Goal: Task Accomplishment & Management: Manage account settings

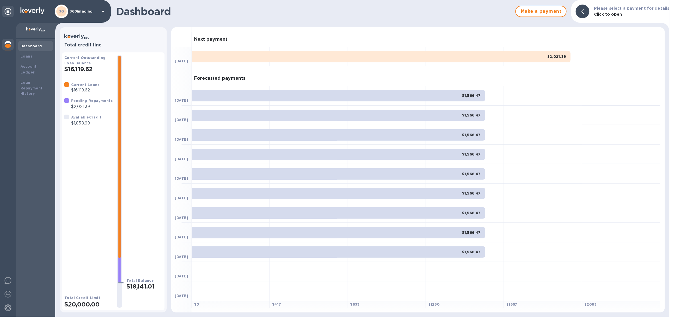
click at [84, 11] on p "360imaging" at bounding box center [84, 11] width 28 height 4
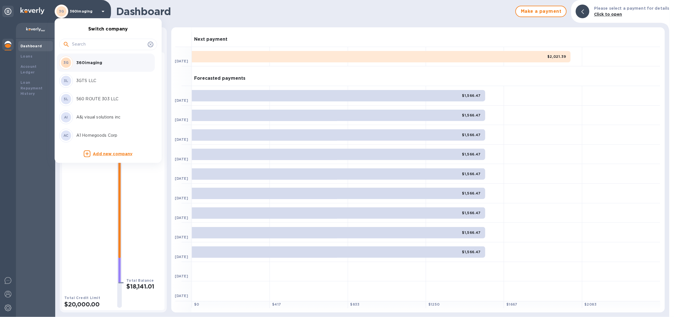
click at [98, 46] on input "text" at bounding box center [108, 44] width 73 height 9
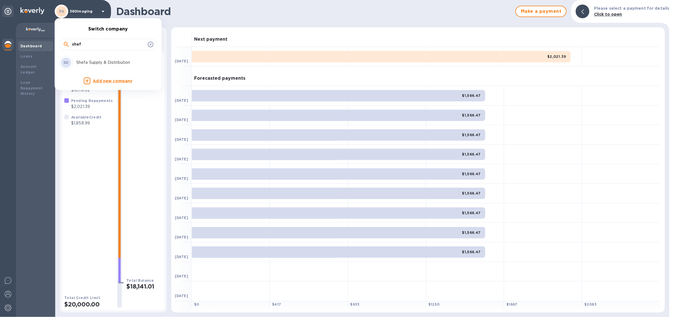
type input "shef"
click at [107, 62] on p "Shefa Supply & Distribution" at bounding box center [112, 62] width 72 height 6
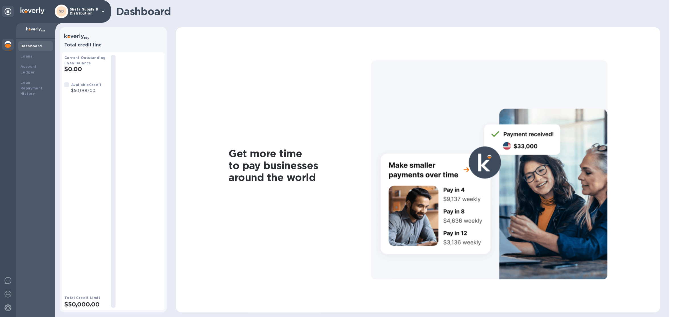
click at [88, 10] on p "Shefa Supply & Distribution" at bounding box center [84, 11] width 28 height 8
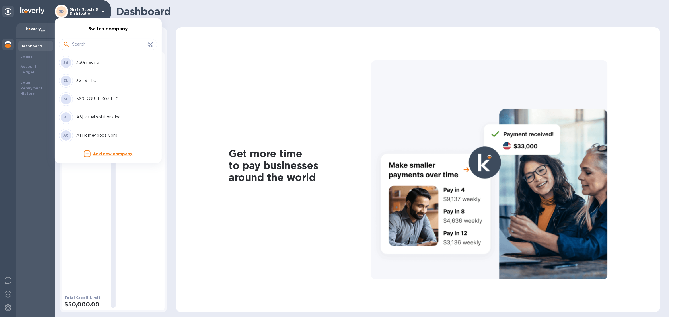
click at [88, 42] on input "text" at bounding box center [108, 44] width 73 height 9
type input "ds"
click at [108, 101] on p "DS International Traders, LLC" at bounding box center [112, 99] width 72 height 6
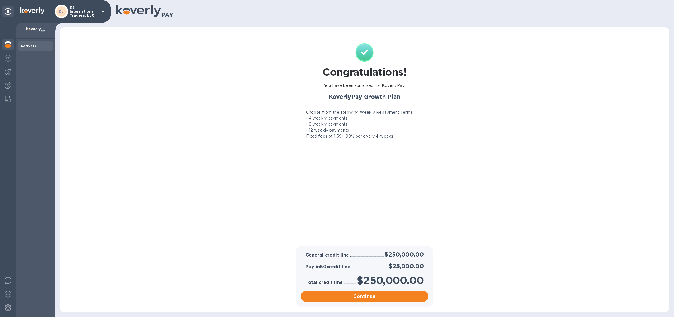
click at [89, 12] on p "DS International Traders, LLC" at bounding box center [84, 11] width 28 height 12
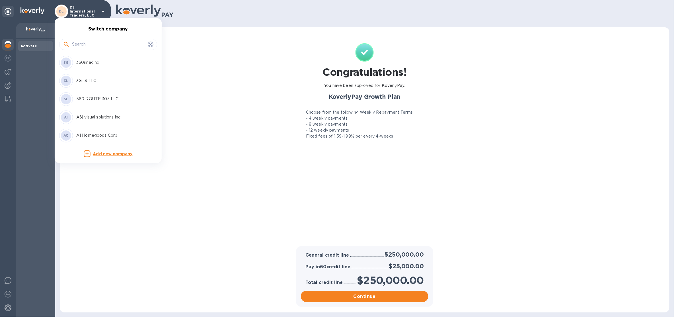
click at [84, 48] on input "text" at bounding box center [108, 44] width 73 height 9
type input "s de"
click at [97, 98] on p "S Design Master Inc" at bounding box center [112, 99] width 72 height 6
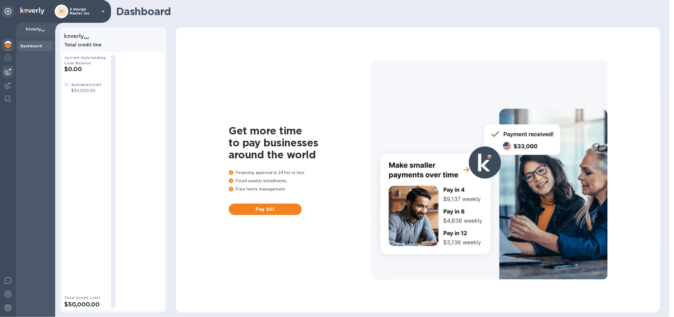
click at [10, 69] on img at bounding box center [8, 71] width 7 height 7
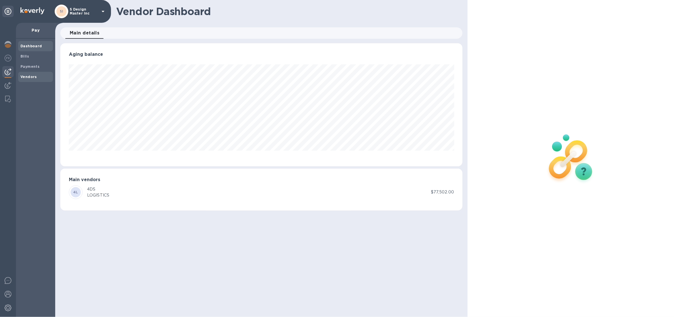
scroll to position [123, 402]
click at [26, 80] on div "Vendors" at bounding box center [35, 77] width 35 height 10
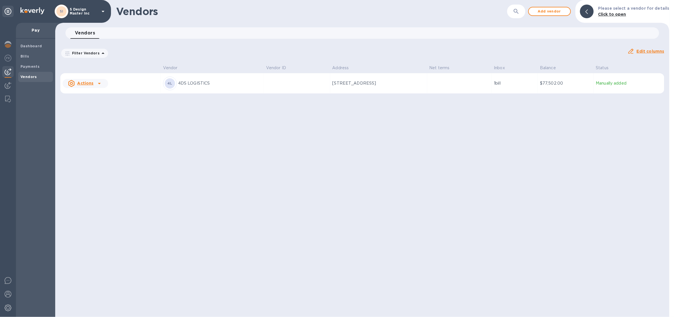
click at [71, 15] on p "S Design Master Inc" at bounding box center [84, 11] width 28 height 8
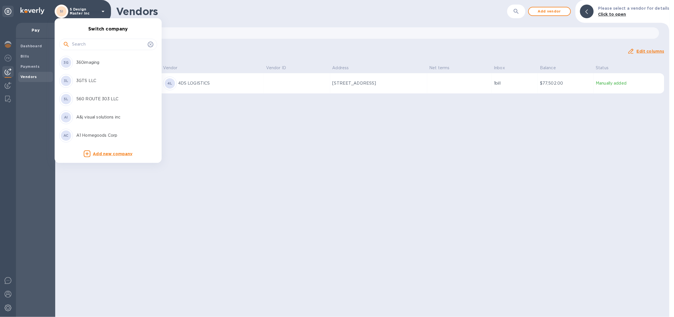
click at [70, 42] on div at bounding box center [108, 44] width 90 height 9
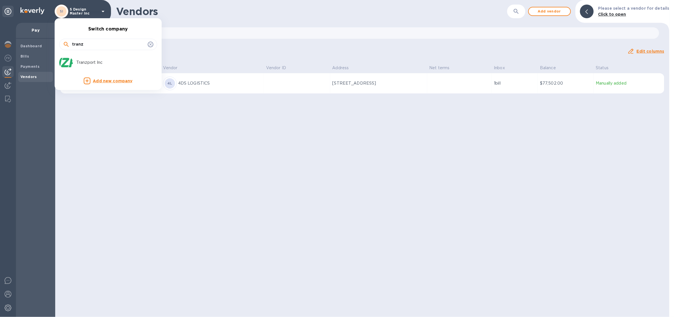
type input "tranz"
click at [110, 60] on p "Tranzport Inc" at bounding box center [112, 62] width 72 height 6
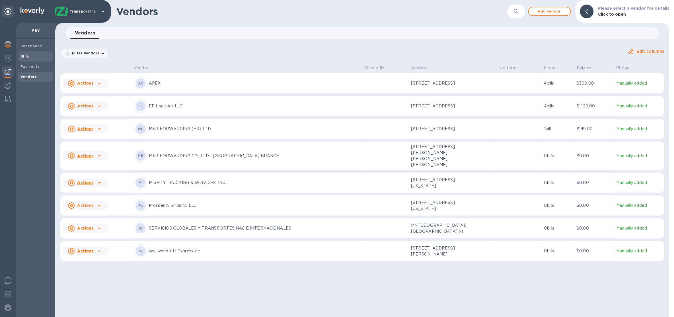
click at [43, 59] on div "Bills" at bounding box center [35, 56] width 35 height 10
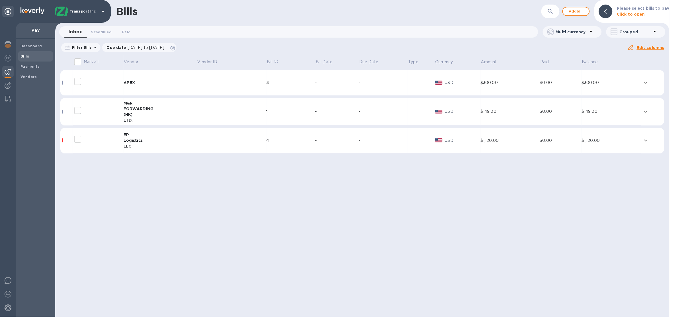
click at [332, 147] on td "-" at bounding box center [337, 141] width 44 height 26
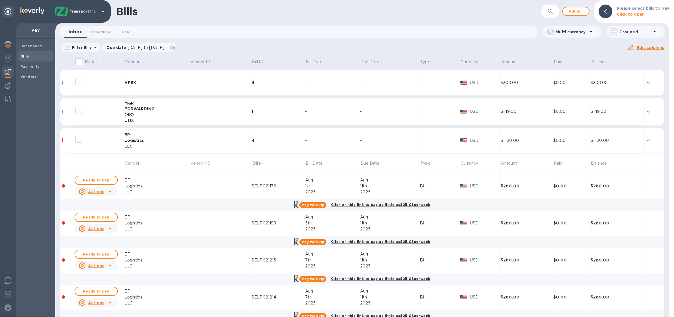
click at [332, 147] on td "-" at bounding box center [332, 141] width 55 height 26
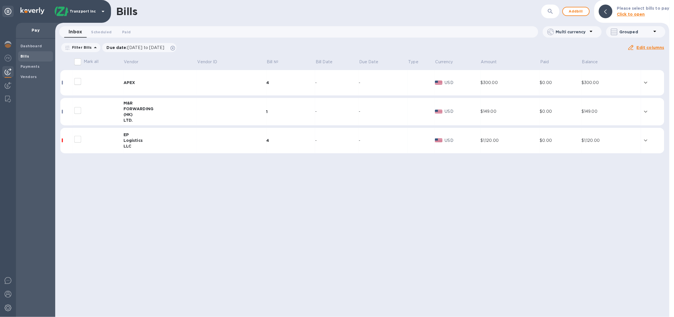
click at [468, 147] on td "USD" at bounding box center [458, 141] width 46 height 26
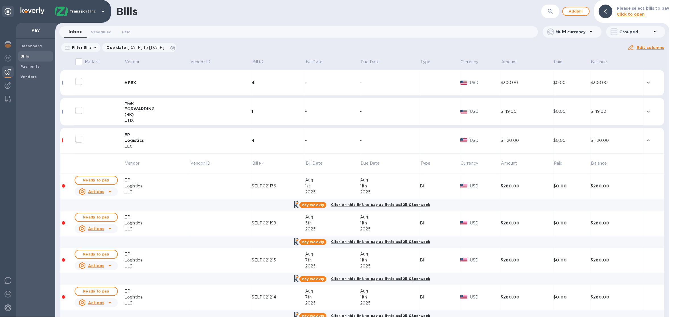
click at [106, 190] on icon at bounding box center [109, 191] width 7 height 7
click at [186, 201] on div at bounding box center [337, 158] width 674 height 317
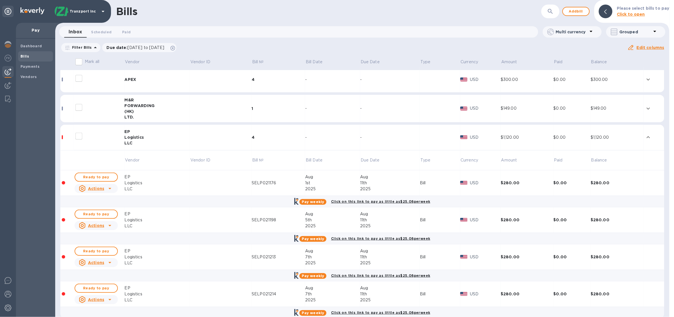
scroll to position [5, 0]
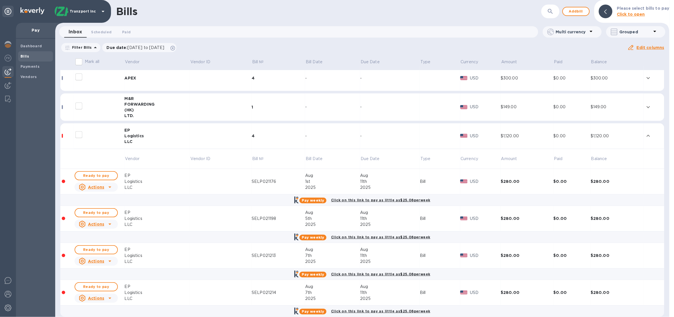
click at [628, 31] on p "Grouped" at bounding box center [635, 32] width 32 height 6
click at [627, 44] on li "Separate all bills" at bounding box center [630, 47] width 49 height 18
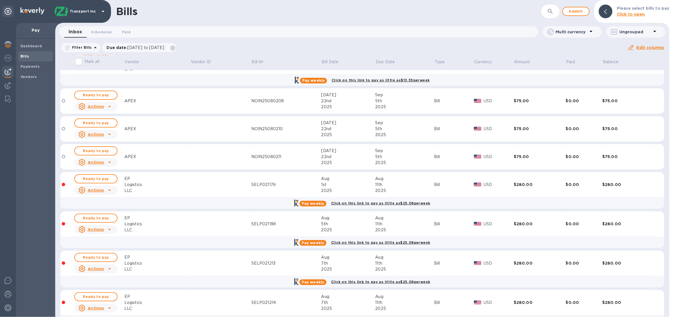
scroll to position [69, 0]
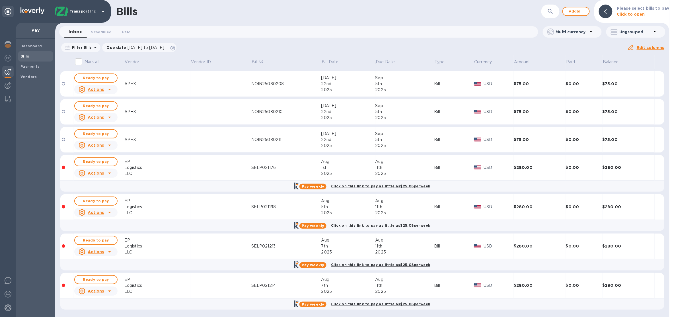
click at [108, 174] on icon at bounding box center [109, 173] width 7 height 7
click at [31, 83] on div at bounding box center [337, 158] width 674 height 317
click at [35, 57] on span "Bills" at bounding box center [35, 56] width 30 height 6
click at [34, 57] on span "Bills" at bounding box center [35, 56] width 30 height 6
click at [34, 61] on div "Payments" at bounding box center [35, 66] width 35 height 10
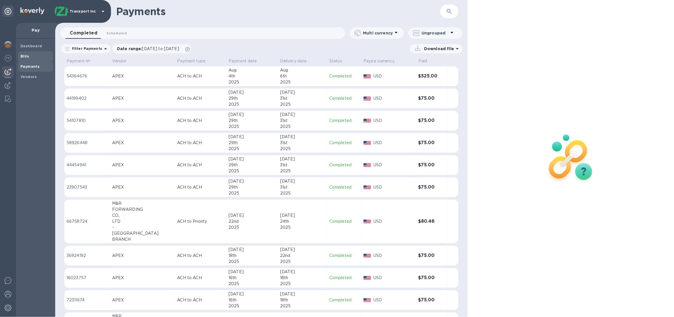
click at [36, 53] on span "Bills" at bounding box center [35, 56] width 30 height 6
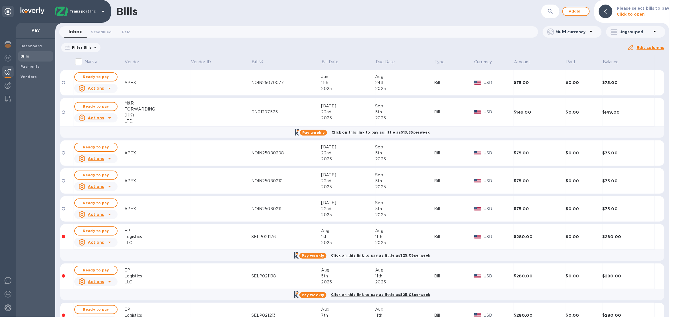
click at [639, 32] on p "Ungrouped" at bounding box center [635, 32] width 32 height 6
click at [635, 43] on li "Group bills by vendors" at bounding box center [636, 47] width 61 height 18
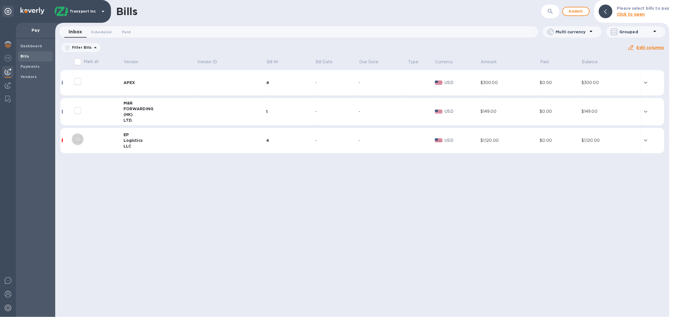
click at [75, 138] on input "decorative checkbox" at bounding box center [78, 139] width 12 height 12
click at [81, 141] on input "decorative checkbox" at bounding box center [78, 139] width 12 height 12
click at [75, 139] on input "decorative checkbox" at bounding box center [78, 139] width 12 height 12
click at [150, 142] on div "Logistics" at bounding box center [159, 140] width 73 height 6
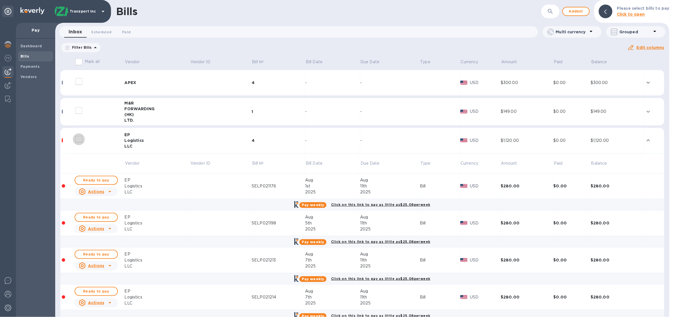
click at [79, 140] on input "decorative checkbox" at bounding box center [79, 139] width 12 height 12
checkbox input "false"
click at [108, 192] on icon at bounding box center [109, 191] width 7 height 7
click at [260, 249] on div at bounding box center [337, 158] width 674 height 317
click at [104, 231] on div "Actions" at bounding box center [92, 228] width 28 height 9
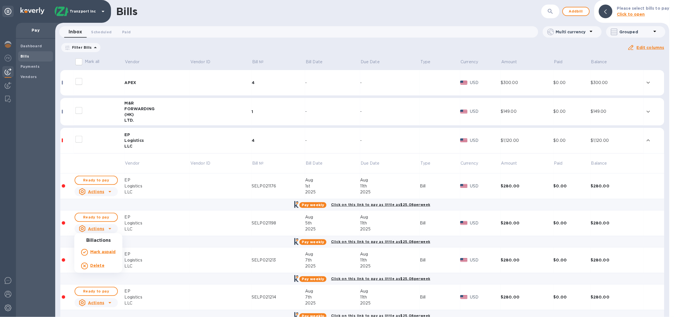
click at [158, 226] on div at bounding box center [337, 158] width 674 height 317
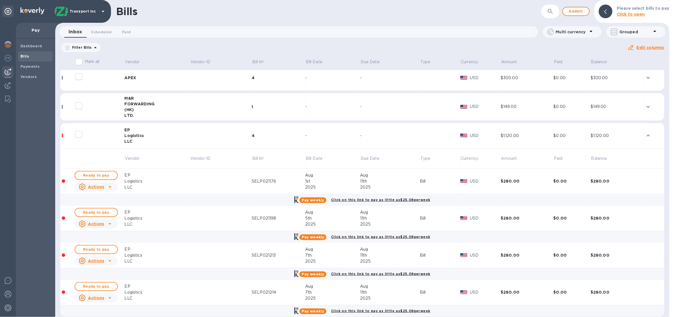
scroll to position [12, 0]
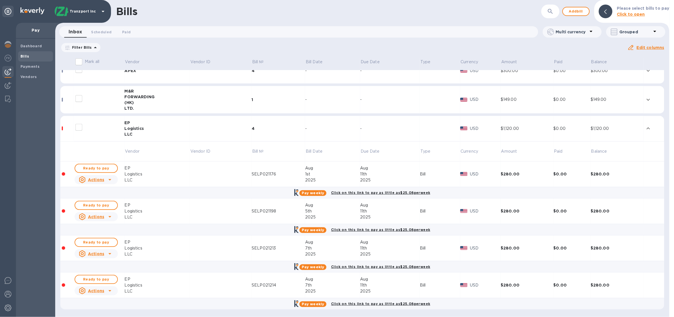
click at [97, 11] on p "Tranzport Inc" at bounding box center [84, 11] width 28 height 4
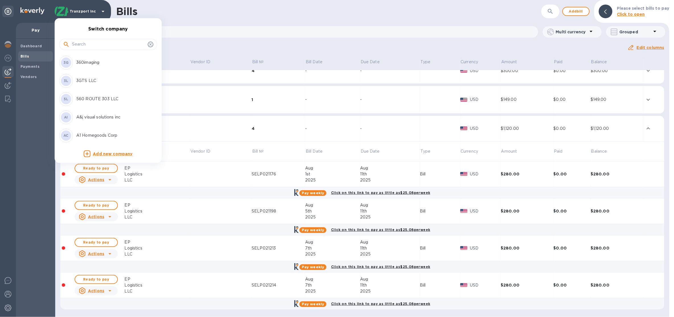
click at [89, 48] on input "text" at bounding box center [108, 44] width 73 height 9
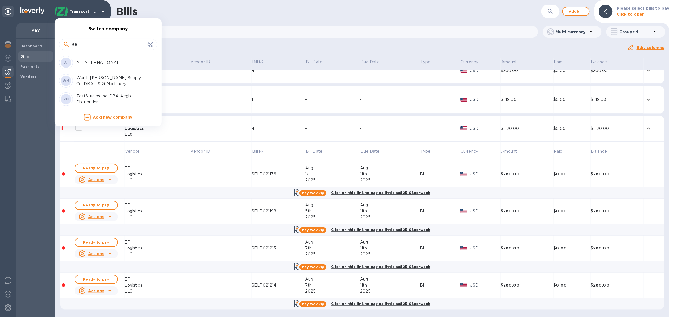
type input "ae"
click at [102, 66] on div "AI AE INTERNATIONAL" at bounding box center [103, 63] width 89 height 14
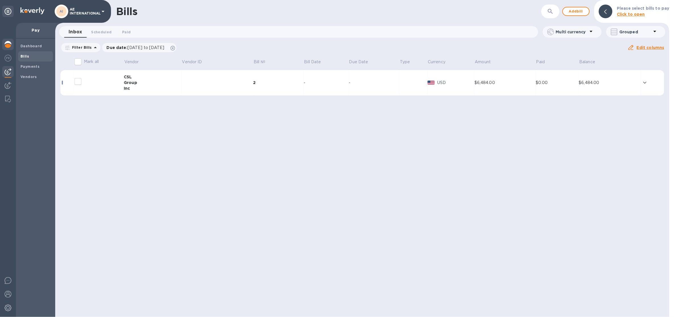
click at [11, 48] on div at bounding box center [7, 45] width 11 height 13
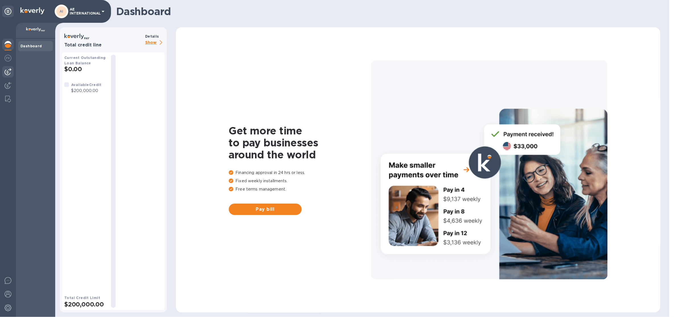
drag, startPoint x: 11, startPoint y: 74, endPoint x: 7, endPoint y: 74, distance: 4.8
click at [7, 74] on div at bounding box center [8, 170] width 16 height 294
click at [6, 74] on img at bounding box center [8, 71] width 7 height 7
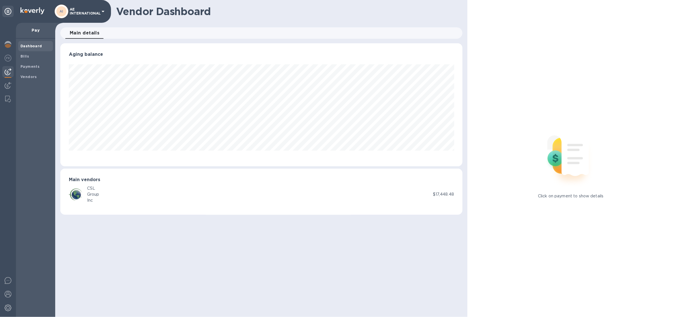
scroll to position [123, 402]
click at [80, 17] on div "AI AE INTERNATIONAL" at bounding box center [81, 12] width 52 height 14
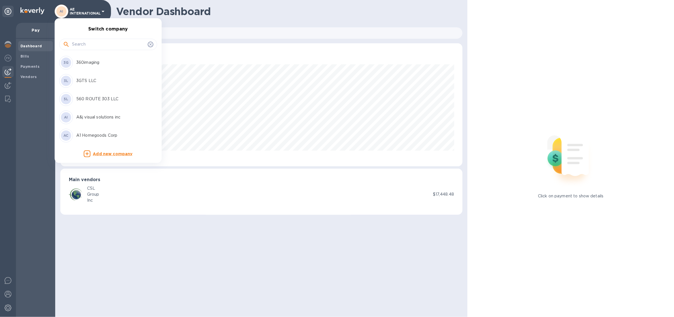
click at [86, 50] on div at bounding box center [108, 44] width 98 height 11
click at [87, 47] on input "text" at bounding box center [108, 44] width 73 height 9
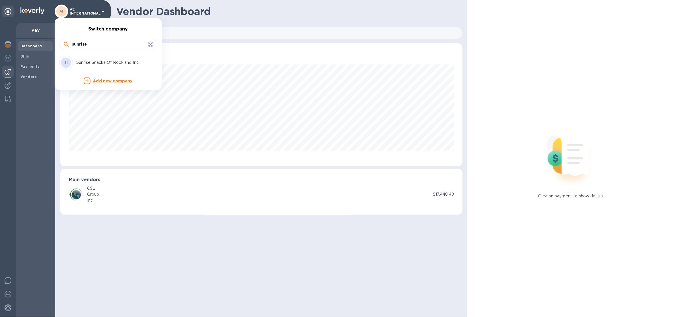
type input "sunrise"
click at [112, 62] on p "Sunrise Snacks Of Rockland Inc." at bounding box center [112, 62] width 72 height 6
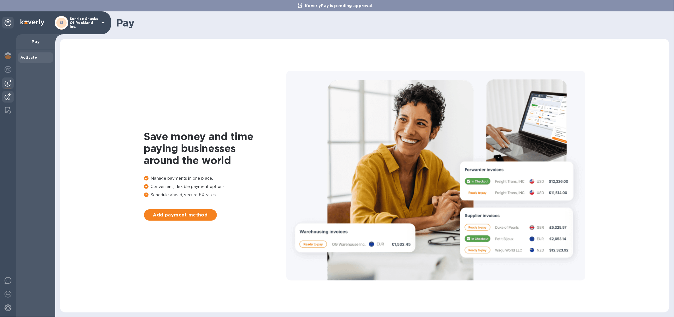
click at [6, 97] on img at bounding box center [8, 96] width 7 height 7
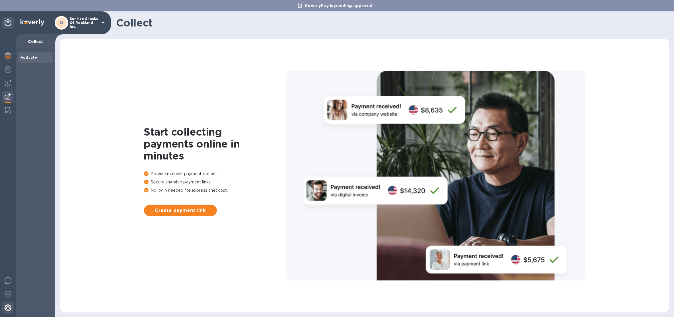
click at [11, 308] on img at bounding box center [8, 307] width 7 height 7
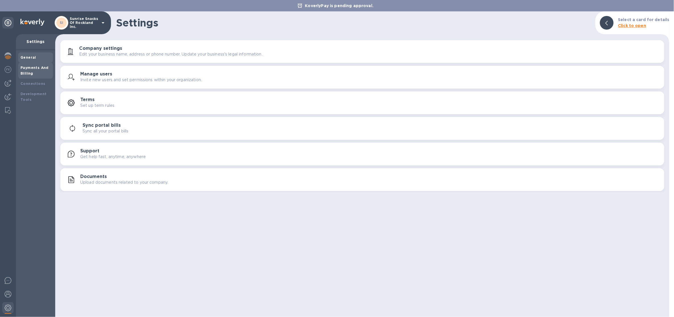
click at [41, 70] on div "Payments And Billing" at bounding box center [35, 70] width 30 height 11
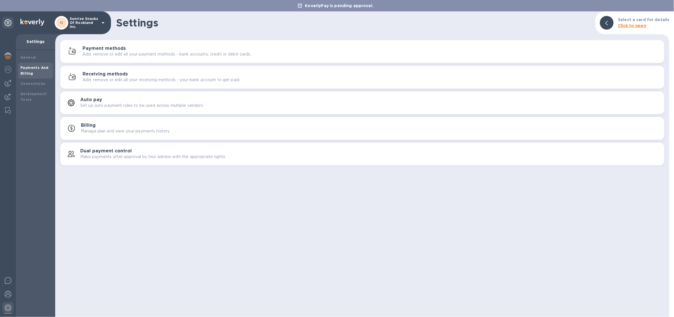
click at [110, 58] on button "Payment methods Add, remove or edit all your payment methods - bank accounts, c…" at bounding box center [362, 51] width 604 height 23
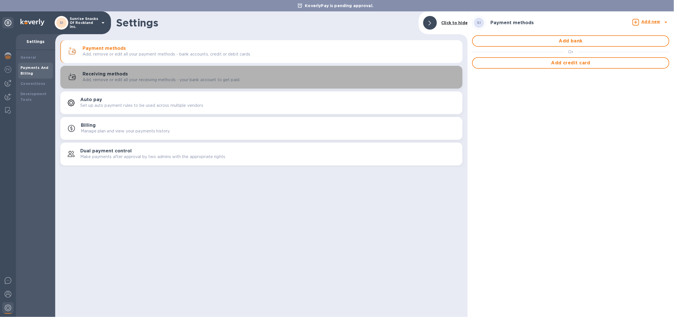
click at [262, 75] on div "Receiving methods Add, remove or edit all your receiving methods - your bank ac…" at bounding box center [270, 76] width 375 height 11
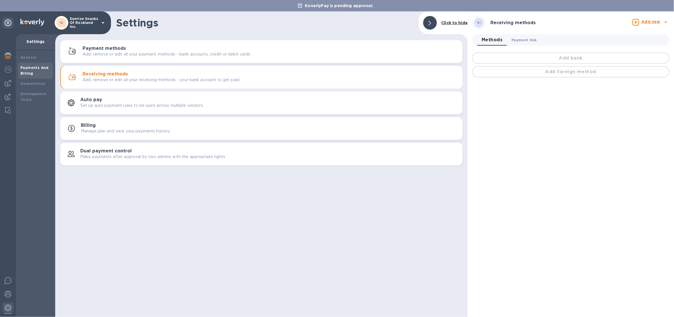
click at [521, 40] on span "Payment link 0" at bounding box center [524, 40] width 25 height 6
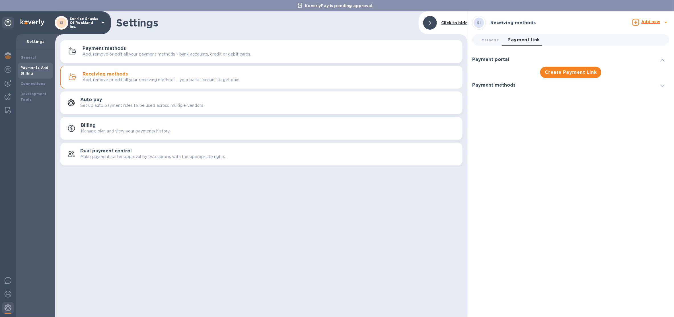
drag, startPoint x: 82, startPoint y: 13, endPoint x: 84, endPoint y: 22, distance: 10.0
click at [82, 13] on div "SI Sunrise Snacks Of Rockland Inc." at bounding box center [55, 22] width 111 height 23
click at [85, 22] on p "Sunrise Snacks Of Rockland Inc." at bounding box center [84, 23] width 28 height 12
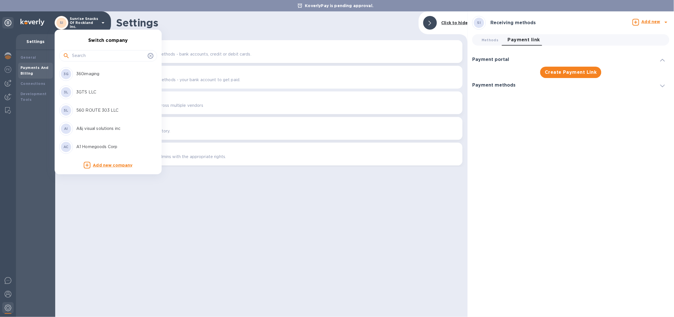
click at [87, 56] on input "text" at bounding box center [108, 56] width 73 height 9
type input "ds"
click at [109, 109] on p "DS International Traders, LLC" at bounding box center [112, 110] width 72 height 6
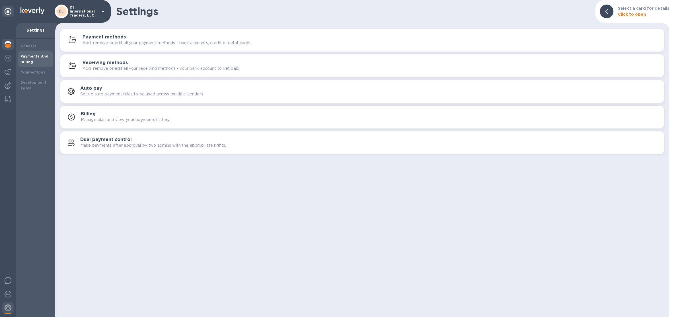
click at [9, 46] on img at bounding box center [8, 44] width 7 height 7
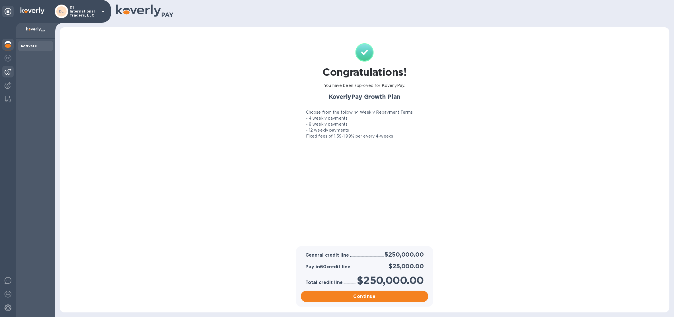
click at [7, 73] on img at bounding box center [8, 71] width 7 height 7
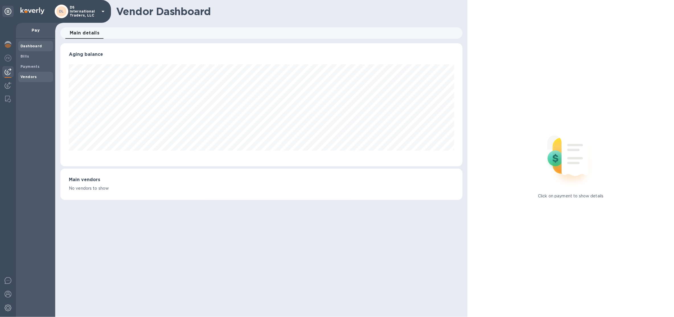
scroll to position [123, 402]
click at [22, 72] on div "Vendors" at bounding box center [35, 77] width 35 height 10
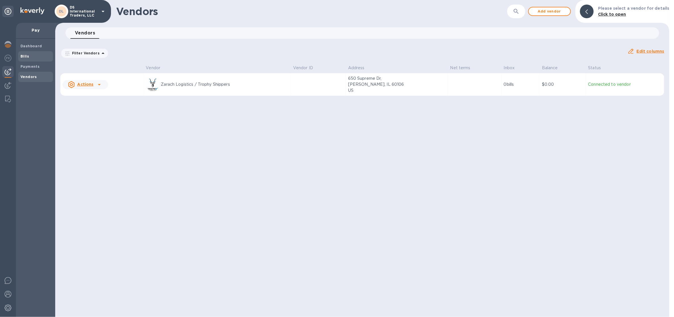
click at [32, 57] on span "Bills" at bounding box center [35, 56] width 30 height 6
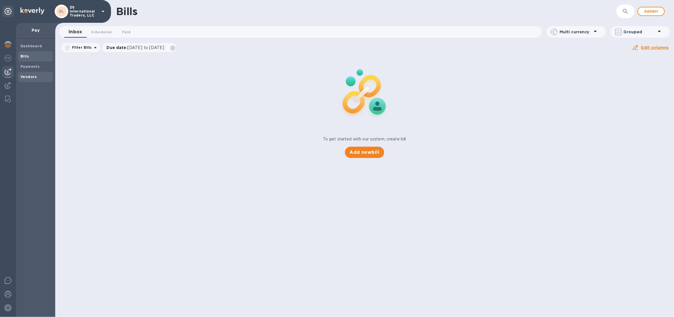
click at [42, 75] on span "Vendors" at bounding box center [35, 77] width 30 height 6
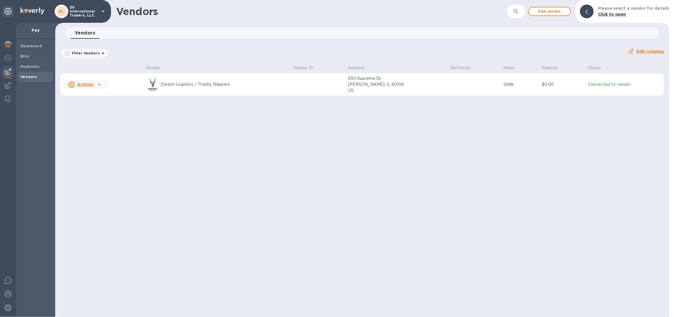
click at [97, 6] on p "DS International Traders, LLC" at bounding box center [84, 11] width 28 height 12
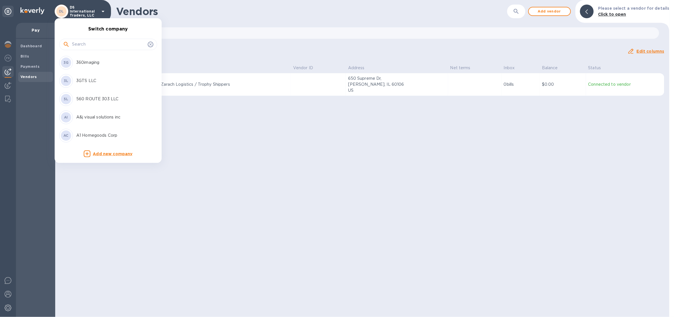
click at [83, 47] on input "text" at bounding box center [108, 44] width 73 height 9
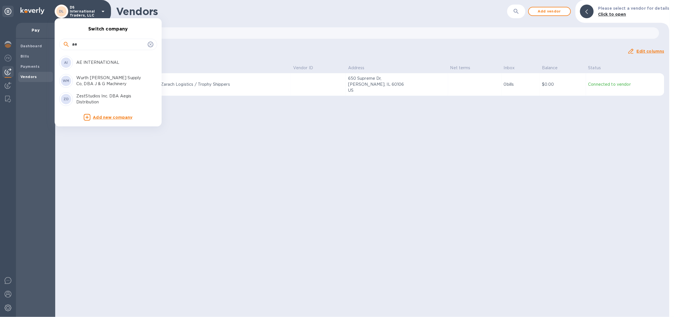
type input "ae"
click at [99, 66] on div "AI AE INTERNATIONAL" at bounding box center [103, 63] width 89 height 14
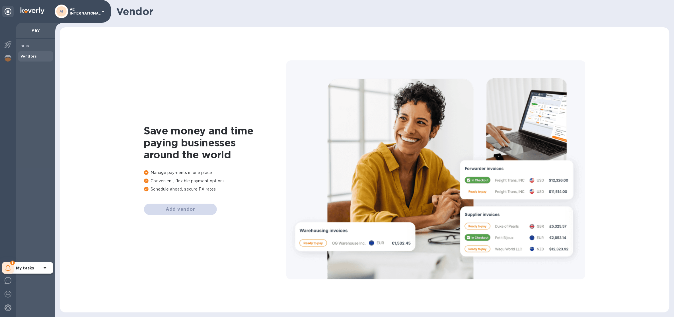
click at [11, 268] on div "1" at bounding box center [7, 267] width 11 height 11
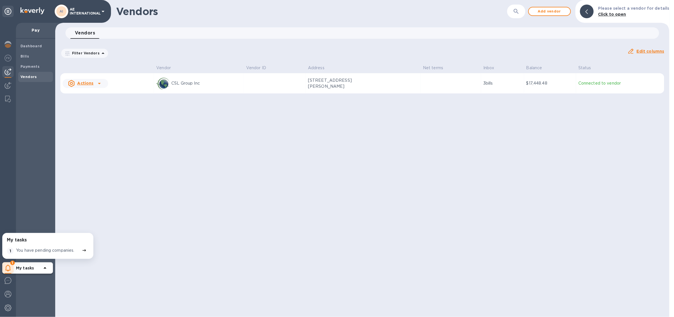
click at [32, 252] on p "You have pending companies." at bounding box center [45, 250] width 59 height 6
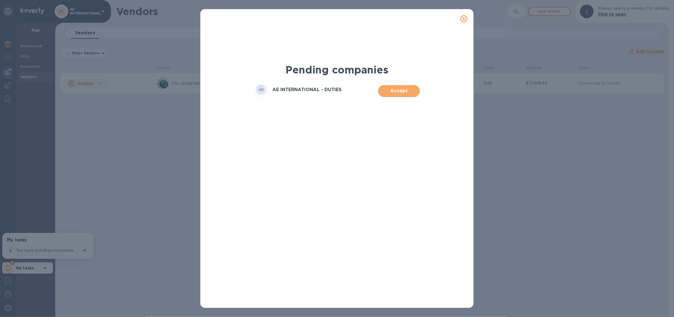
click at [408, 89] on span "Accept" at bounding box center [399, 90] width 32 height 7
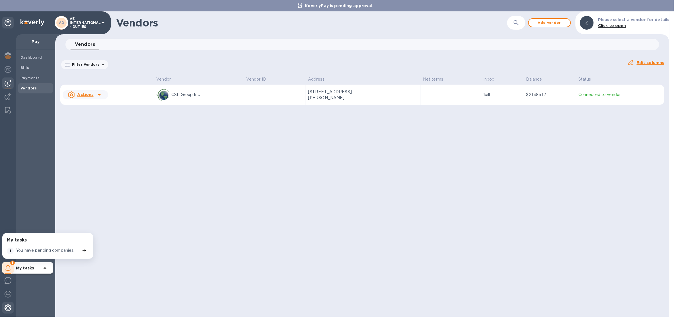
click at [6, 308] on img at bounding box center [8, 307] width 7 height 7
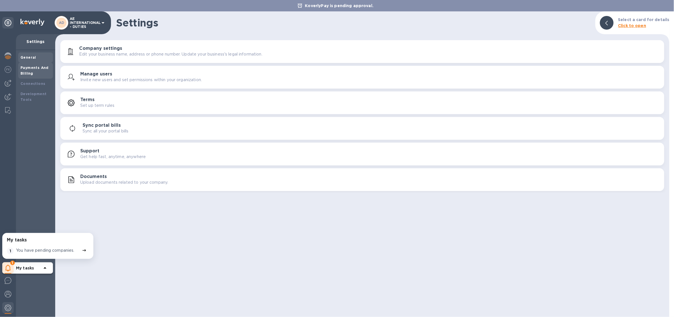
click at [43, 69] on div "Payments And Billing" at bounding box center [35, 70] width 30 height 11
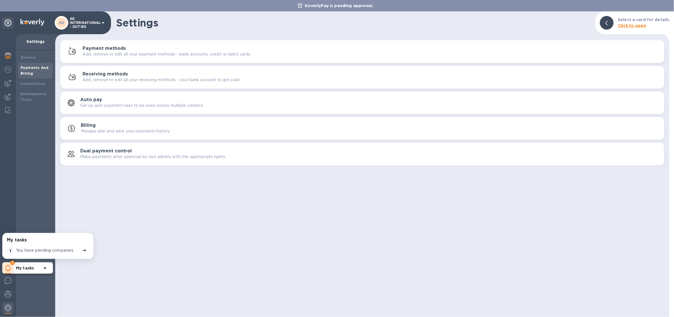
click at [120, 55] on p "Add, remove or edit all your payment methods - bank accounts, credit or debit c…" at bounding box center [167, 54] width 169 height 6
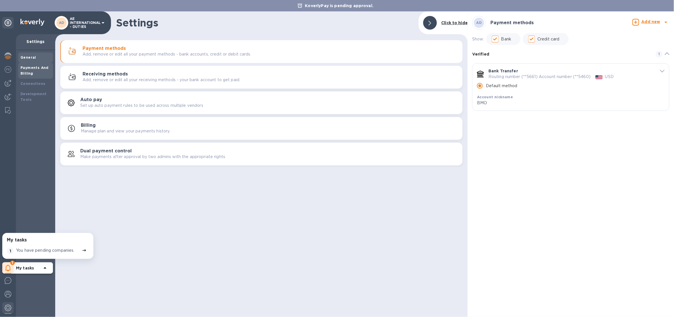
click at [22, 56] on b "General" at bounding box center [28, 57] width 16 height 4
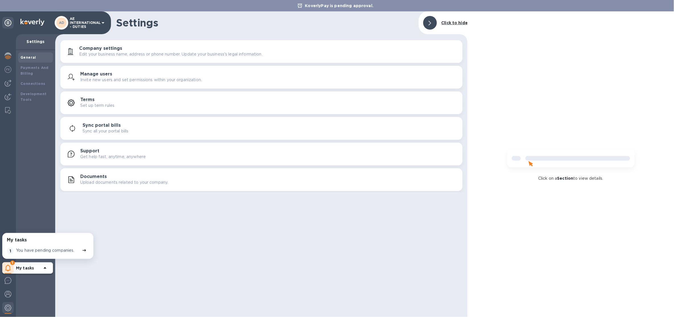
click at [116, 175] on div "Documents Upload documents related to your company." at bounding box center [269, 179] width 378 height 11
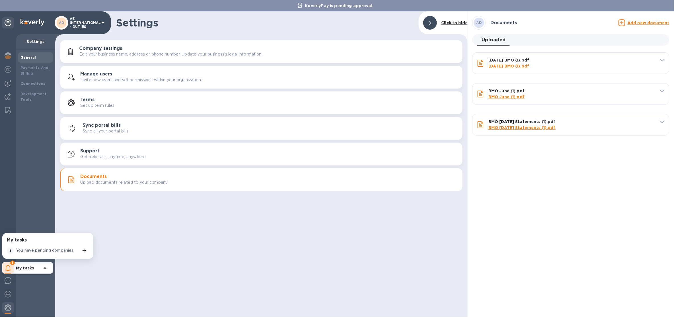
click at [643, 20] on u "Add new document" at bounding box center [648, 22] width 42 height 5
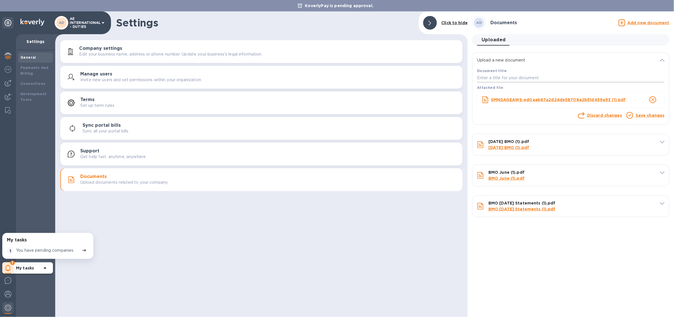
click at [550, 76] on input "text" at bounding box center [571, 78] width 188 height 9
type input "1"
click at [634, 117] on div at bounding box center [629, 116] width 9 height 10
click at [639, 115] on link "Save changes" at bounding box center [649, 115] width 29 height 5
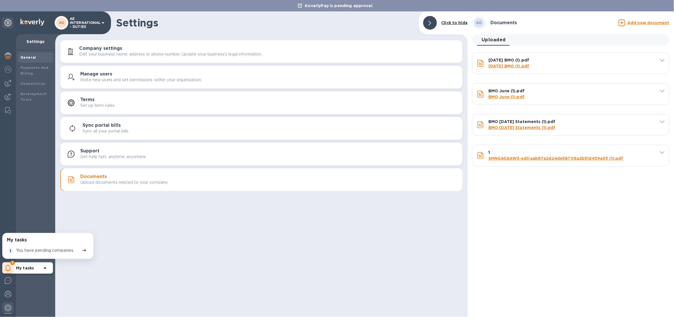
click at [643, 24] on u "Add new document" at bounding box center [648, 22] width 42 height 5
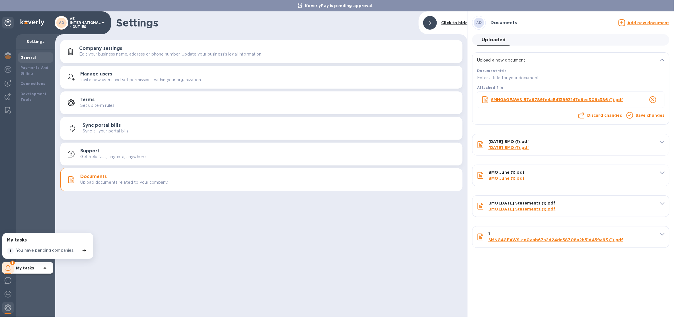
click at [530, 78] on input "text" at bounding box center [571, 78] width 188 height 9
type input "2"
click at [642, 116] on link "Save changes" at bounding box center [649, 115] width 29 height 5
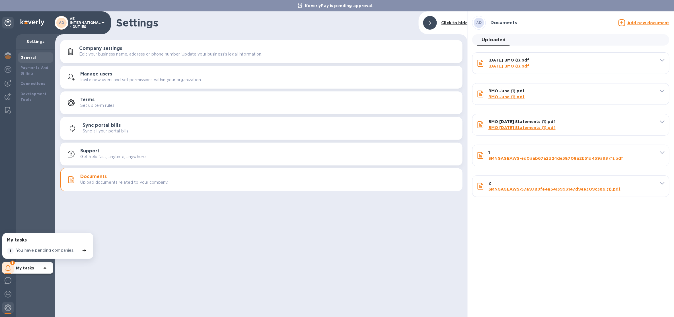
click at [643, 20] on u "Add new document" at bounding box center [648, 22] width 42 height 5
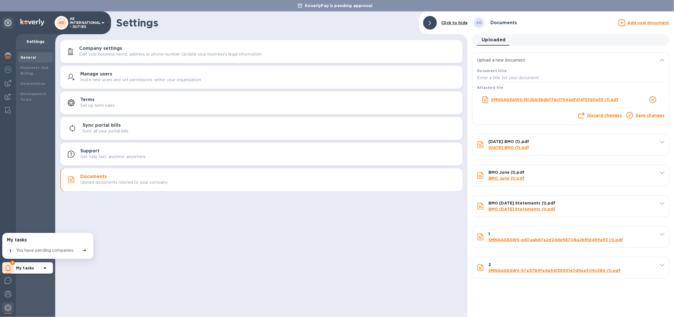
click at [528, 73] on div "Document title" at bounding box center [571, 75] width 190 height 17
click at [527, 72] on div "Document title" at bounding box center [571, 75] width 190 height 17
click at [520, 81] on input "text" at bounding box center [571, 78] width 188 height 9
type input "3"
click at [651, 113] on link "Save changes" at bounding box center [649, 115] width 29 height 5
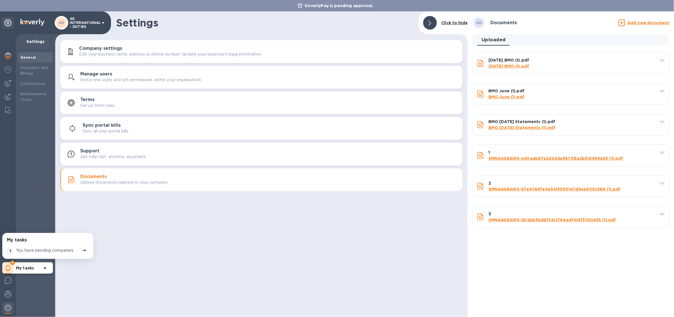
click at [92, 24] on p "AE INTERNATIONAL - DUTIES" at bounding box center [84, 23] width 28 height 12
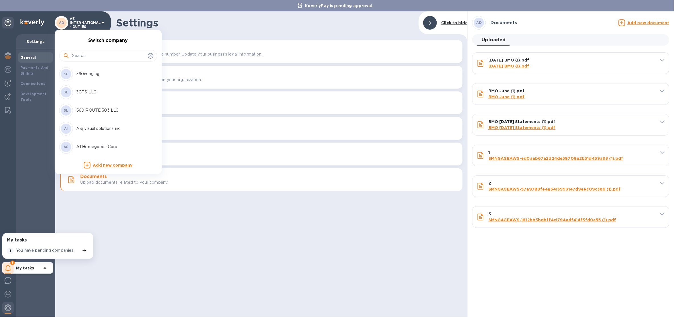
click at [89, 54] on input "text" at bounding box center [108, 56] width 73 height 9
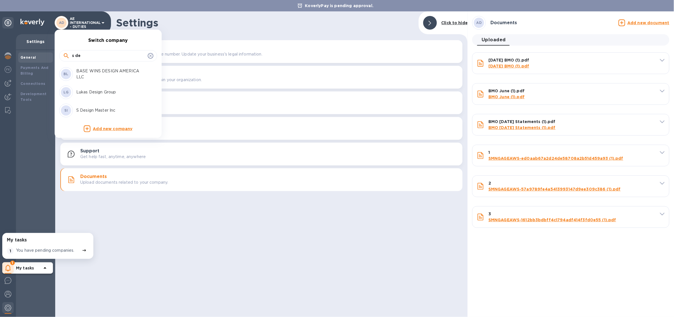
type input "s de"
click at [102, 106] on div "SI S Design Master Inc" at bounding box center [103, 111] width 89 height 14
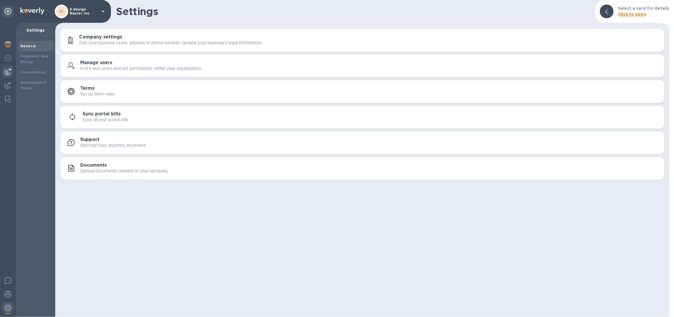
click at [6, 73] on img at bounding box center [8, 71] width 7 height 7
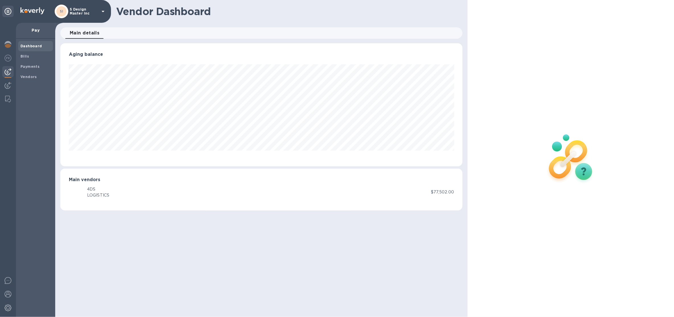
scroll to position [123, 402]
click at [32, 82] on div "Vendors" at bounding box center [35, 77] width 35 height 10
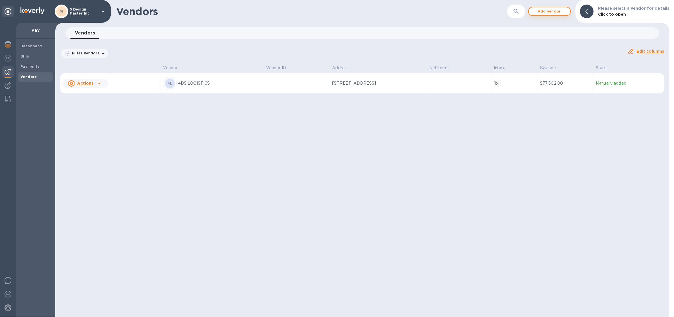
click at [538, 11] on span "Add vendor" at bounding box center [549, 11] width 32 height 7
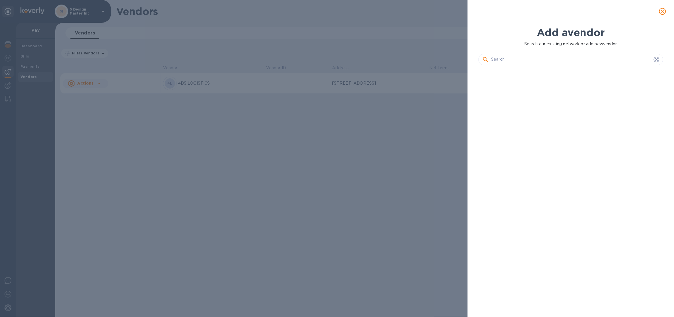
scroll to position [226, 187]
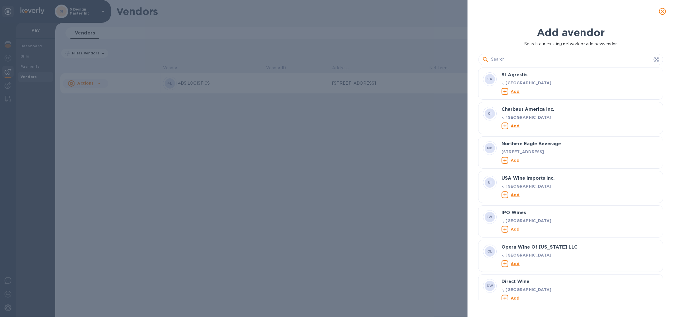
click at [523, 60] on input "text" at bounding box center [571, 59] width 160 height 9
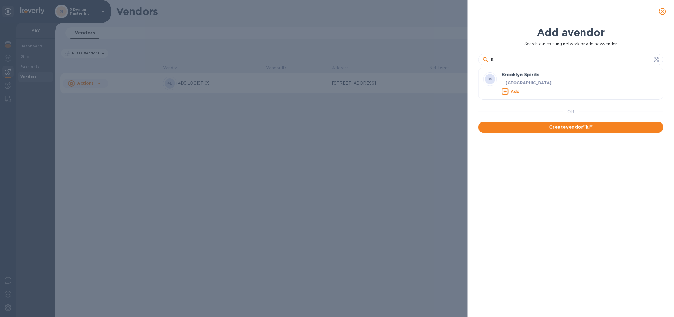
type input "kl"
click at [653, 55] on div "kl" at bounding box center [570, 59] width 177 height 9
click at [657, 58] on icon at bounding box center [656, 59] width 5 height 5
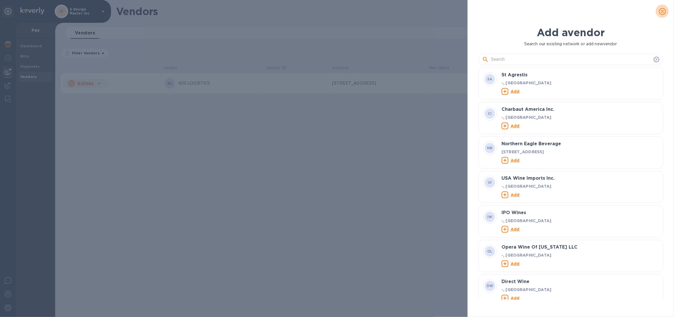
click at [659, 10] on button "close" at bounding box center [663, 12] width 14 height 14
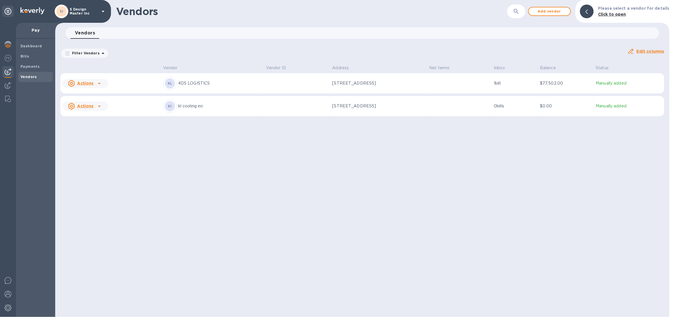
click at [96, 106] on icon at bounding box center [99, 106] width 7 height 7
click at [258, 136] on div at bounding box center [337, 158] width 674 height 317
click at [271, 108] on td at bounding box center [297, 106] width 66 height 20
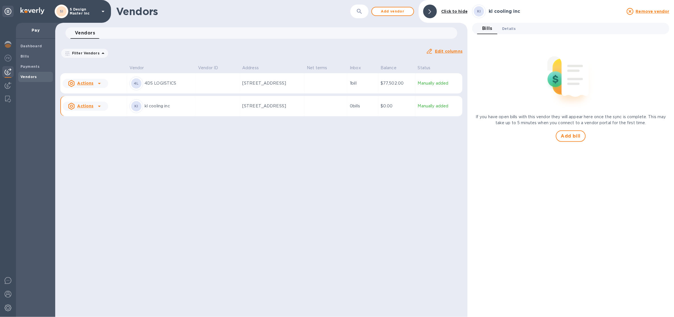
click at [504, 27] on span "Details 0" at bounding box center [509, 29] width 14 height 6
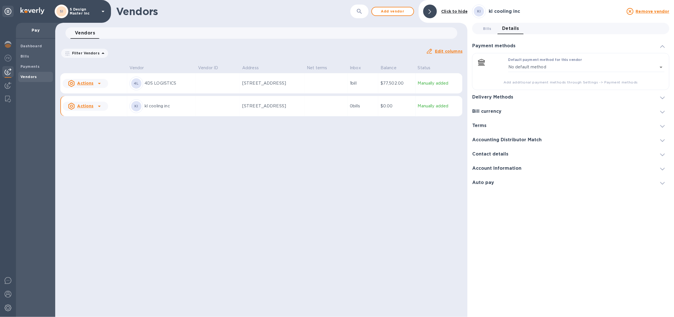
click at [505, 98] on h3 "Delivery Methods" at bounding box center [492, 96] width 41 height 5
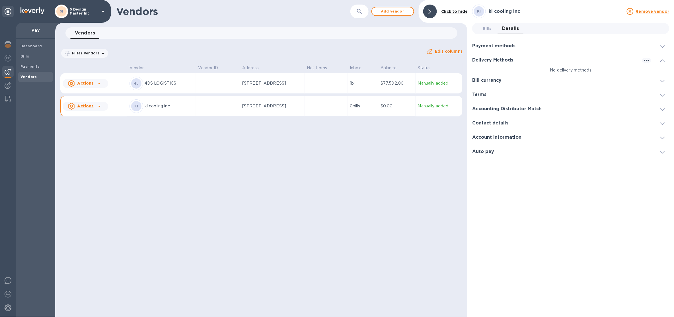
click at [492, 46] on h3 "Payment methods" at bounding box center [493, 45] width 43 height 5
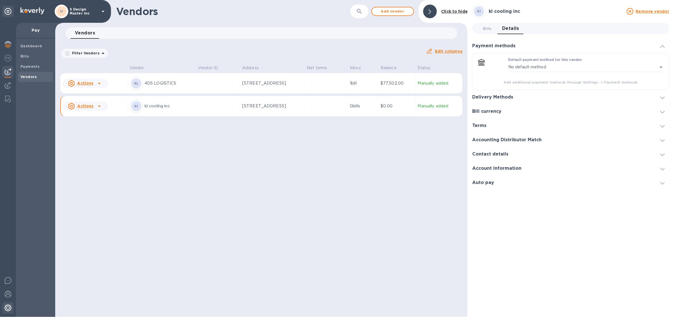
click at [13, 306] on div at bounding box center [7, 308] width 11 height 13
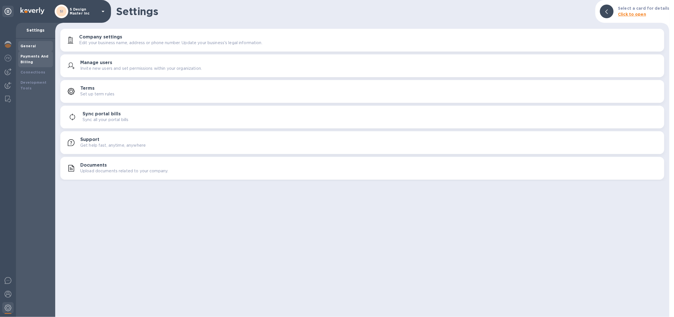
drag, startPoint x: 26, startPoint y: 59, endPoint x: 36, endPoint y: 57, distance: 9.9
click at [28, 59] on b "Payments And Billing" at bounding box center [34, 59] width 28 height 10
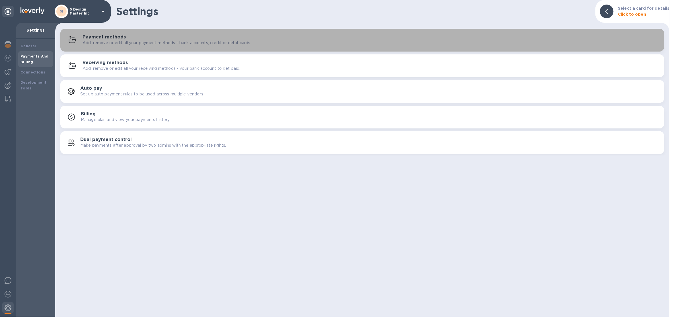
click at [100, 33] on div "Payment methods Add, remove or edit all your payment methods - bank accounts, c…" at bounding box center [362, 40] width 597 height 14
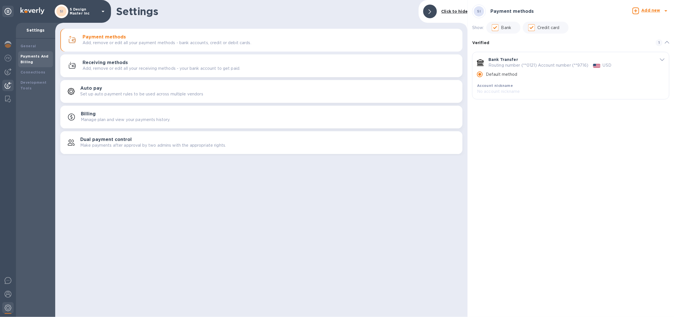
click at [8, 84] on img at bounding box center [8, 85] width 7 height 7
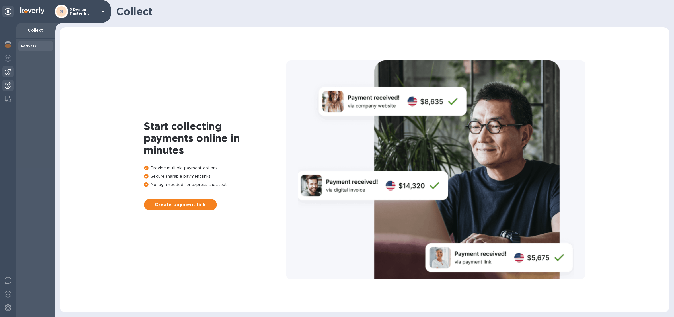
click at [5, 72] on img at bounding box center [8, 71] width 7 height 7
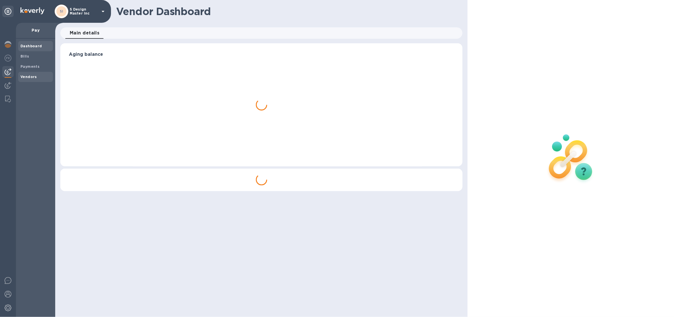
click at [27, 72] on div "Vendors" at bounding box center [35, 77] width 35 height 10
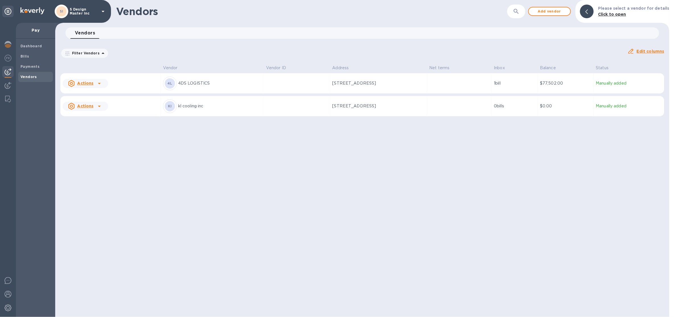
click at [353, 103] on p "[STREET_ADDRESS]" at bounding box center [360, 106] width 57 height 6
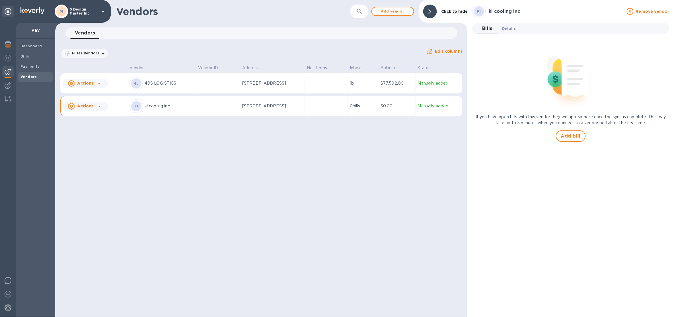
click at [509, 27] on span "Details 0" at bounding box center [509, 29] width 14 height 6
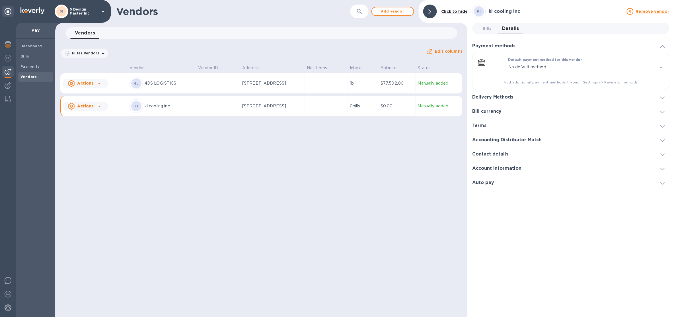
click at [508, 95] on h3 "Delivery Methods" at bounding box center [492, 96] width 41 height 5
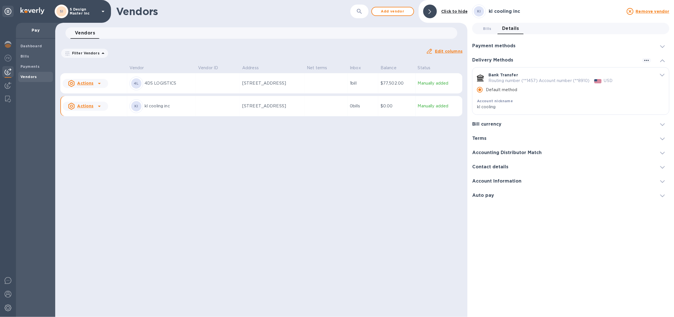
click at [96, 106] on icon at bounding box center [99, 106] width 7 height 7
click at [94, 132] on div "Add new bill" at bounding box center [91, 129] width 29 height 9
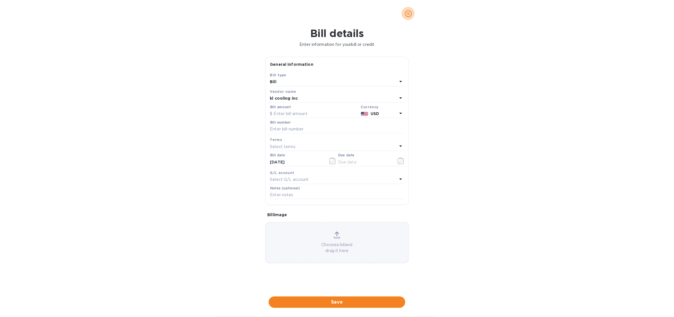
click at [409, 12] on icon "close" at bounding box center [408, 14] width 6 height 6
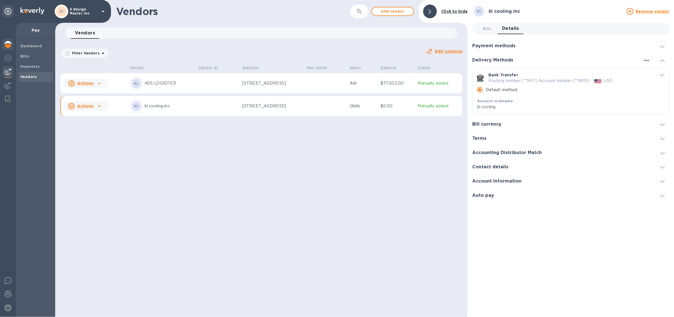
click at [2, 46] on div at bounding box center [7, 45] width 11 height 13
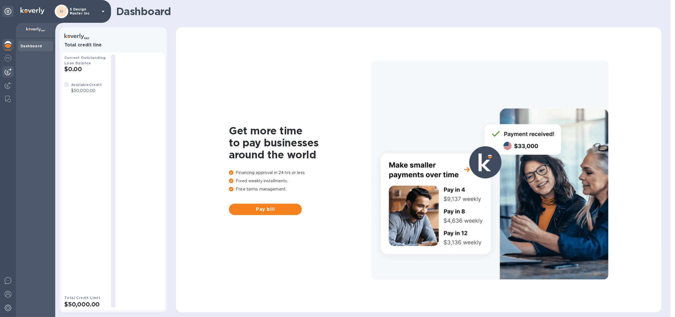
click at [2, 71] on div at bounding box center [8, 170] width 16 height 294
click at [10, 71] on img at bounding box center [8, 71] width 7 height 7
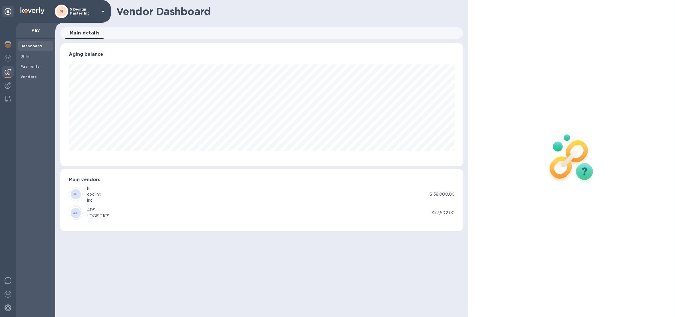
scroll to position [123, 403]
drag, startPoint x: 30, startPoint y: 72, endPoint x: 31, endPoint y: 67, distance: 4.4
click at [30, 72] on div "Vendors" at bounding box center [35, 77] width 35 height 10
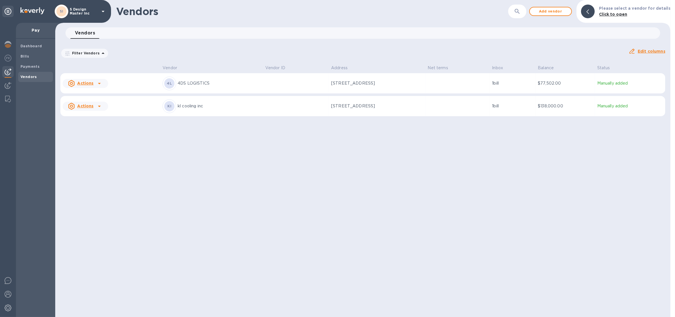
click at [88, 106] on u "Actions" at bounding box center [85, 106] width 16 height 5
click at [22, 51] on div at bounding box center [337, 158] width 675 height 317
click at [28, 57] on b "Bills" at bounding box center [24, 56] width 9 height 4
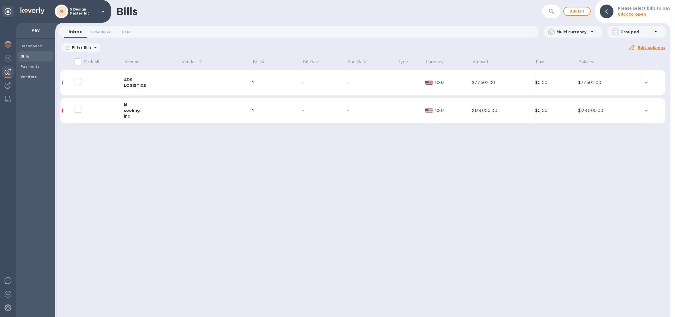
click at [195, 114] on td at bounding box center [216, 111] width 71 height 26
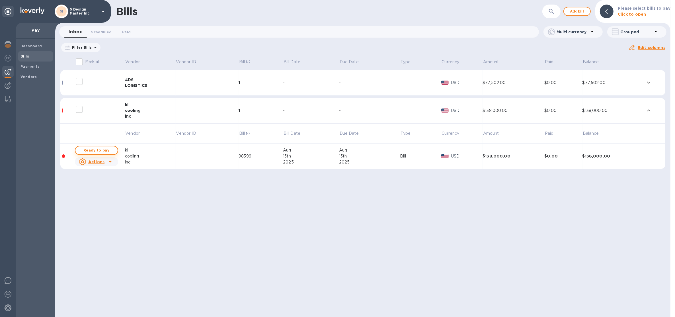
click at [105, 148] on span "Ready to pay" at bounding box center [96, 150] width 33 height 7
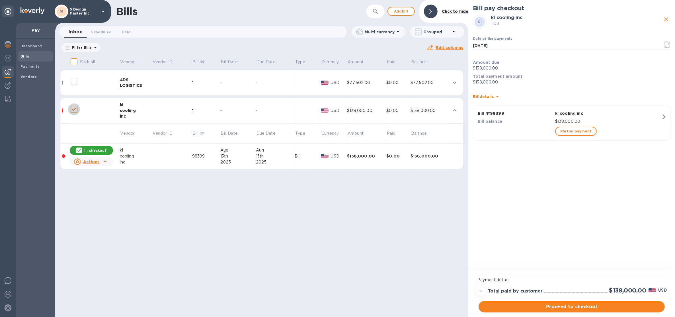
click at [75, 109] on input "decorative checkbox" at bounding box center [74, 109] width 12 height 12
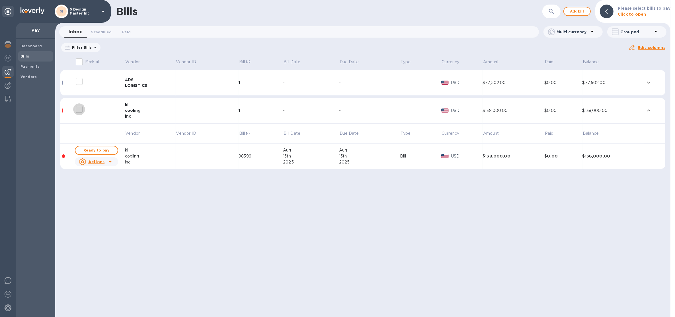
click at [75, 108] on input "decorative checkbox" at bounding box center [79, 109] width 12 height 12
checkbox input "false"
click at [179, 107] on td at bounding box center [207, 111] width 63 height 26
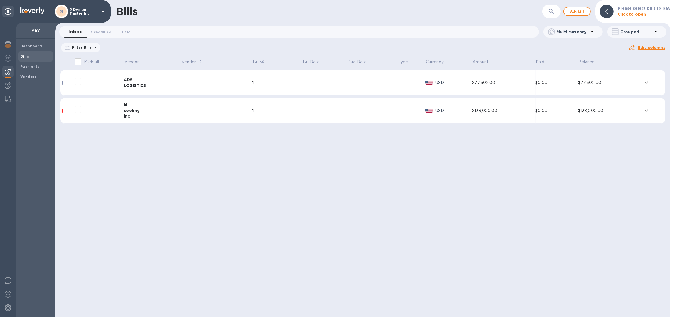
click at [218, 110] on td at bounding box center [216, 111] width 71 height 26
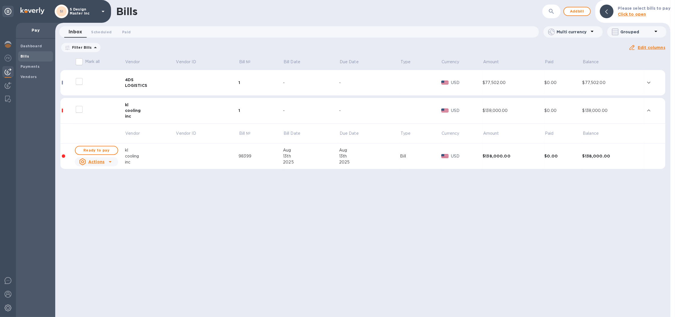
click at [218, 110] on td at bounding box center [207, 111] width 63 height 26
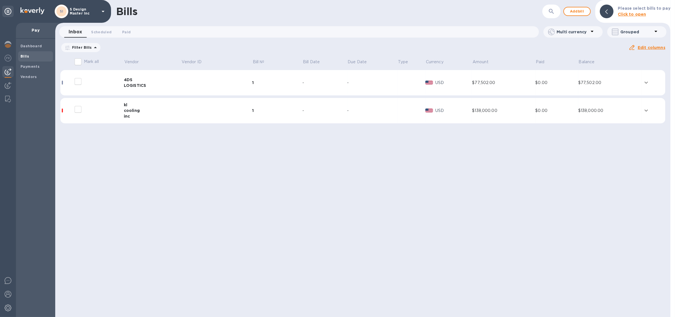
click at [185, 112] on td at bounding box center [216, 111] width 71 height 26
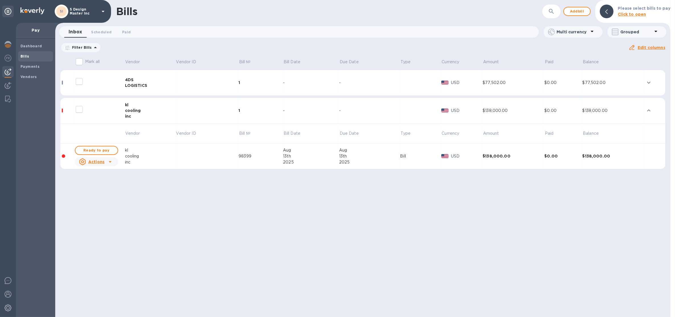
click at [106, 164] on div at bounding box center [110, 161] width 9 height 9
click at [152, 203] on div at bounding box center [337, 158] width 675 height 317
click at [97, 111] on div at bounding box center [97, 109] width 46 height 14
click at [31, 57] on span "Bills" at bounding box center [35, 56] width 30 height 6
click at [22, 77] on b "Vendors" at bounding box center [28, 77] width 17 height 4
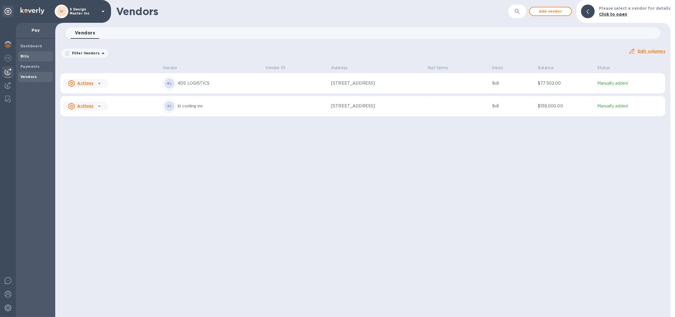
click at [32, 53] on div "Bills" at bounding box center [35, 56] width 35 height 10
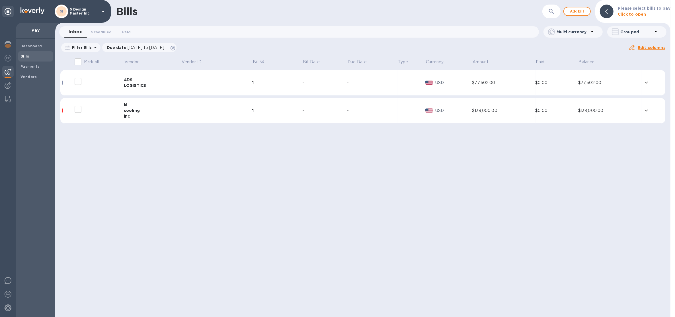
click at [180, 107] on div "kl" at bounding box center [152, 105] width 57 height 6
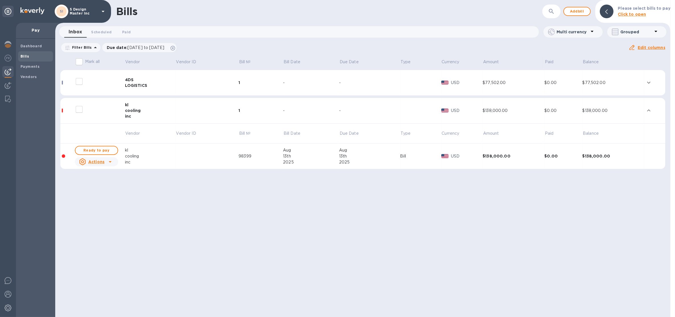
click at [180, 107] on td at bounding box center [207, 111] width 63 height 26
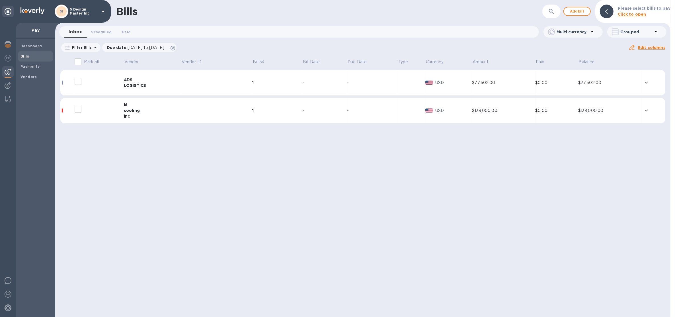
click at [180, 107] on div "kl" at bounding box center [152, 105] width 57 height 6
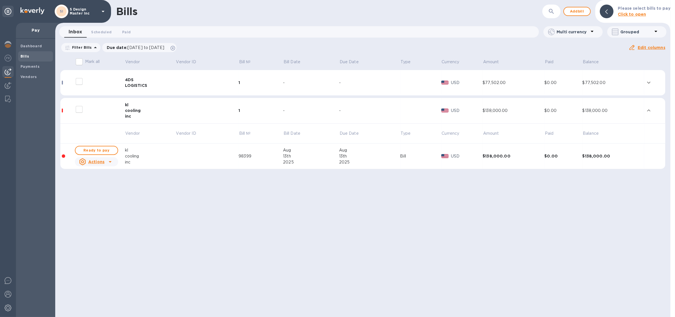
click at [98, 162] on u "Actions" at bounding box center [96, 161] width 16 height 5
click at [154, 205] on div at bounding box center [337, 158] width 675 height 317
click at [186, 159] on td at bounding box center [207, 156] width 63 height 26
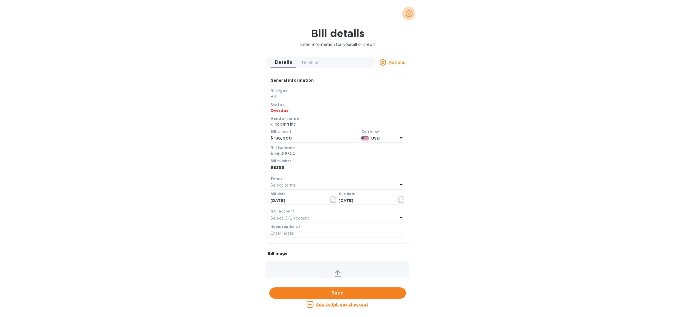
click at [407, 15] on icon "close" at bounding box center [409, 14] width 6 height 6
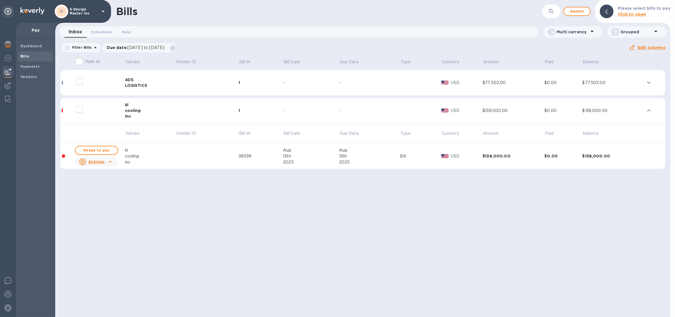
click at [35, 84] on div "Dashboard Bills Payments Vendors" at bounding box center [35, 178] width 39 height 278
click at [34, 79] on span "Vendors" at bounding box center [28, 77] width 17 height 6
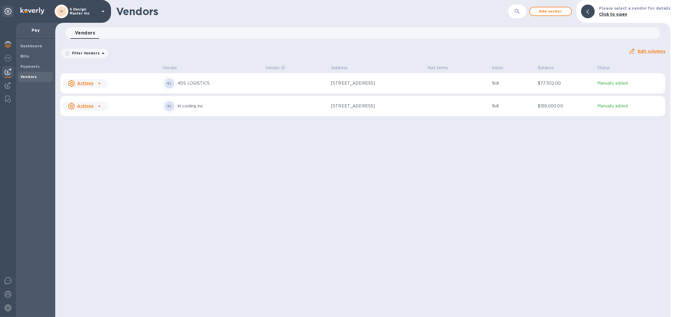
click at [100, 106] on icon at bounding box center [99, 106] width 7 height 7
click at [164, 153] on div at bounding box center [337, 158] width 675 height 317
click at [26, 55] on b "Bills" at bounding box center [24, 56] width 9 height 4
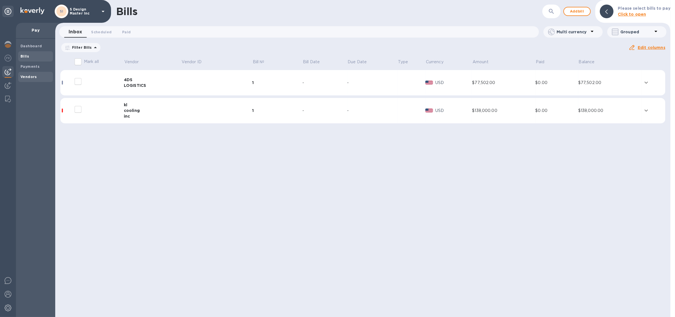
click at [23, 77] on b "Vendors" at bounding box center [28, 77] width 17 height 4
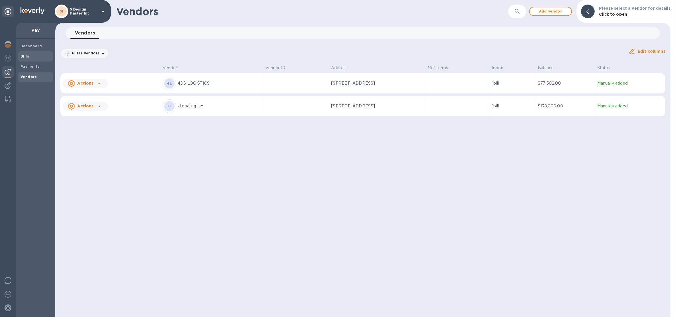
click at [27, 57] on b "Bills" at bounding box center [24, 56] width 9 height 4
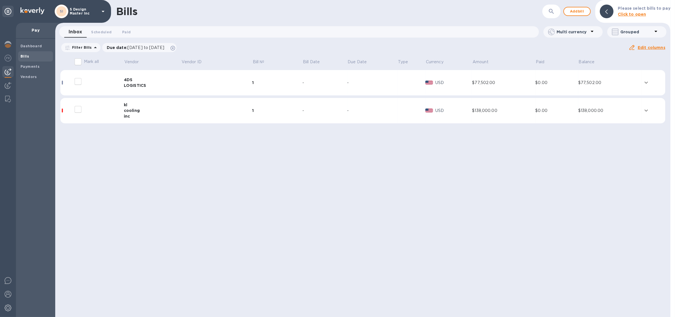
click at [612, 112] on div "$138,000.00" at bounding box center [609, 111] width 63 height 6
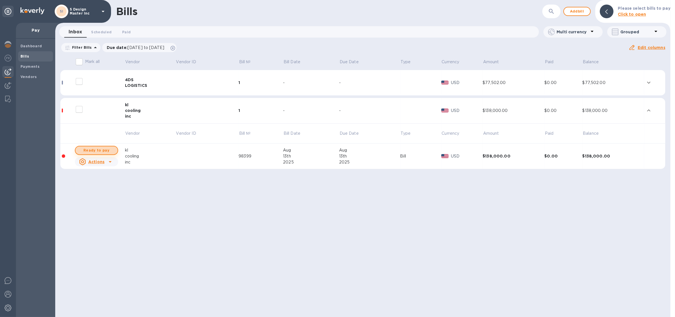
click at [112, 152] on span "Ready to pay" at bounding box center [96, 150] width 33 height 7
checkbox input "true"
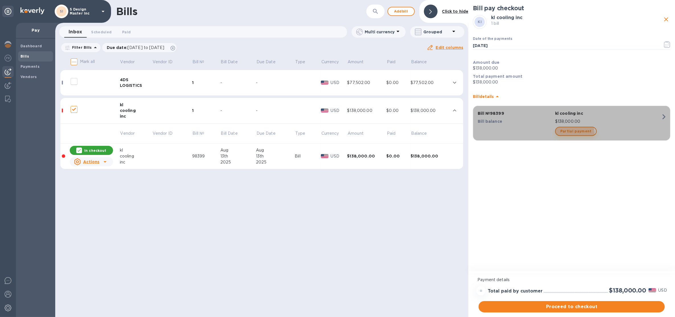
click at [561, 135] on button "Partial payment" at bounding box center [576, 131] width 42 height 9
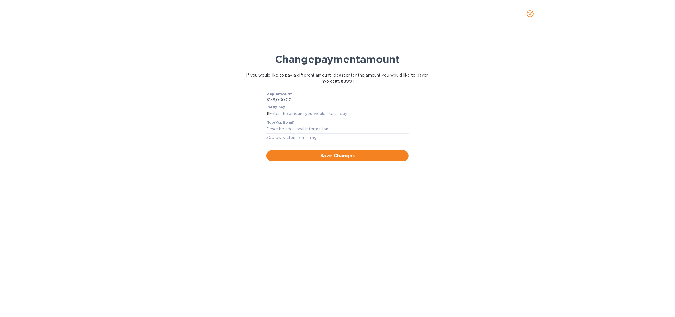
click at [533, 13] on span "close" at bounding box center [529, 13] width 7 height 7
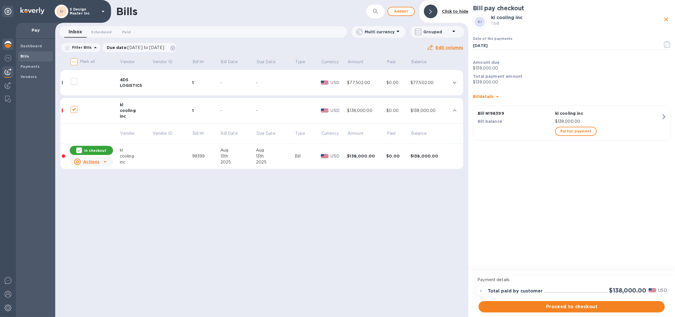
click at [10, 44] on img at bounding box center [8, 44] width 7 height 7
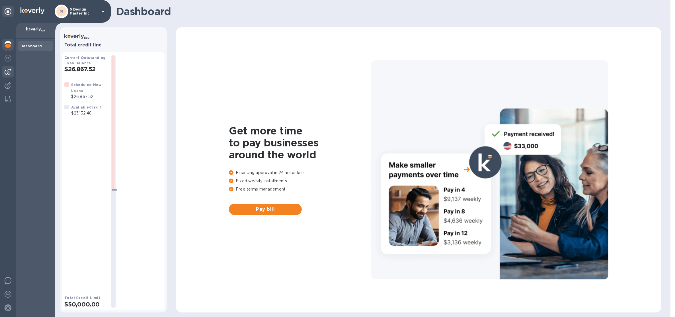
click at [9, 72] on img at bounding box center [8, 71] width 7 height 7
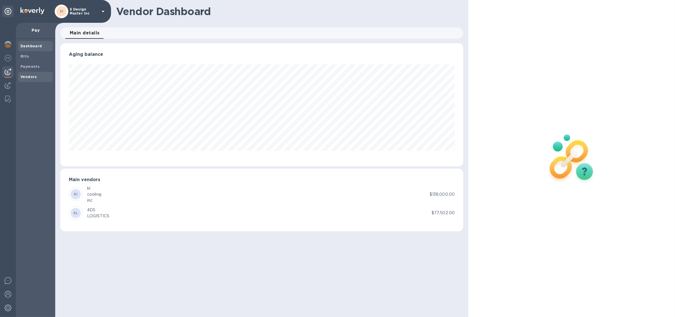
scroll to position [123, 403]
click at [29, 72] on div "Vendors" at bounding box center [35, 77] width 35 height 10
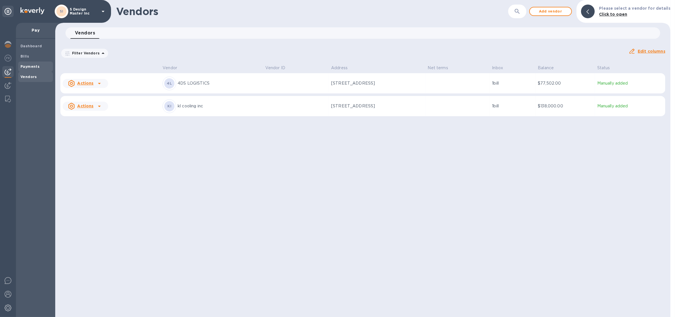
click at [35, 67] on b "Payments" at bounding box center [29, 66] width 19 height 4
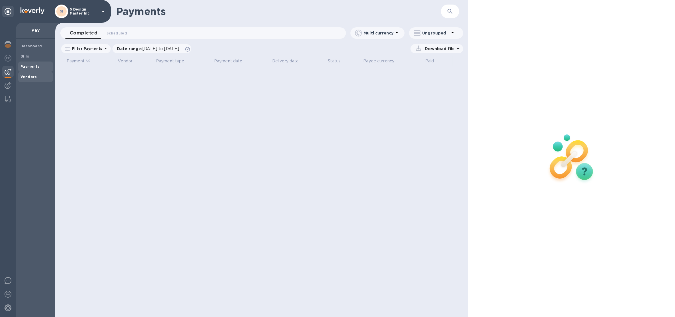
click at [34, 75] on b "Vendors" at bounding box center [28, 77] width 17 height 4
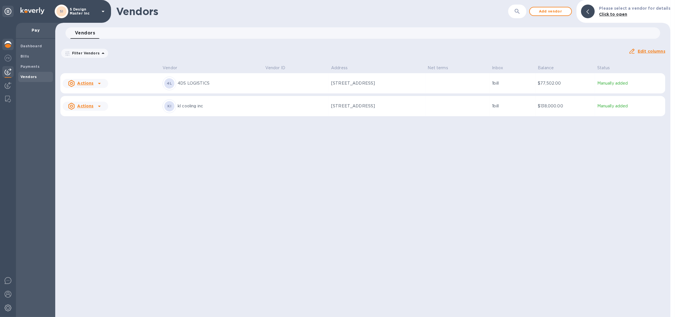
click at [8, 45] on img at bounding box center [8, 44] width 7 height 7
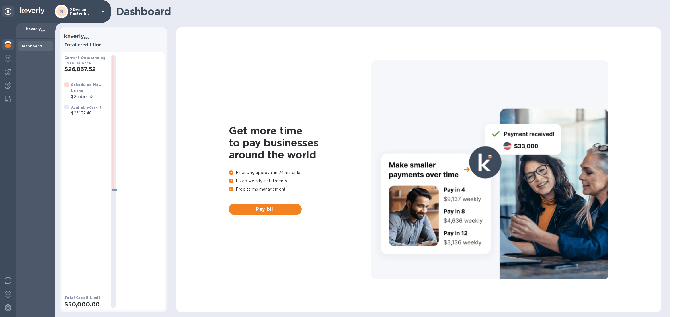
click at [119, 191] on div at bounding box center [113, 181] width 14 height 253
click at [10, 74] on img at bounding box center [8, 71] width 7 height 7
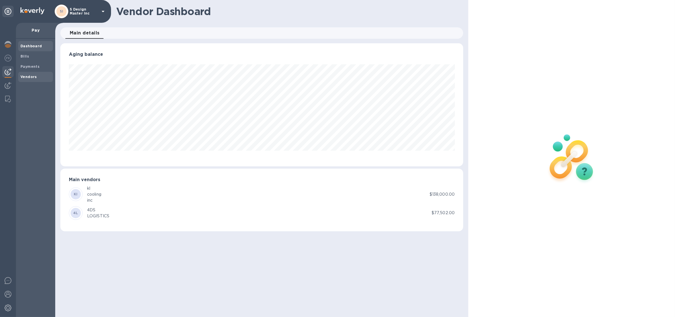
scroll to position [123, 403]
click at [24, 75] on b "Vendors" at bounding box center [28, 77] width 17 height 4
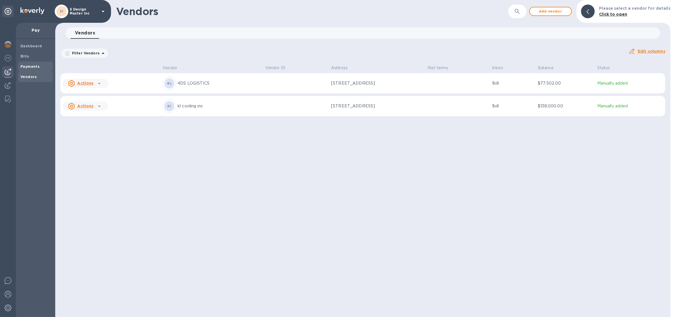
click at [31, 67] on b "Payments" at bounding box center [29, 66] width 19 height 4
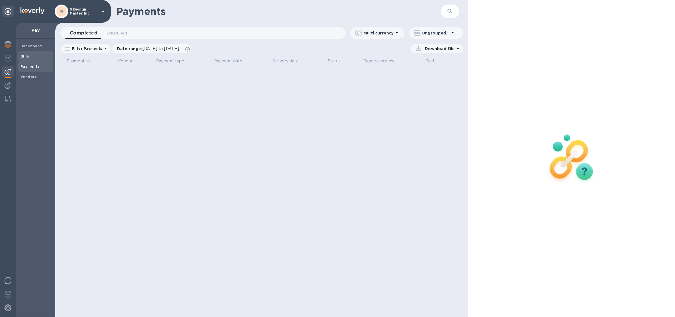
click at [34, 56] on span "Bills" at bounding box center [35, 56] width 30 height 6
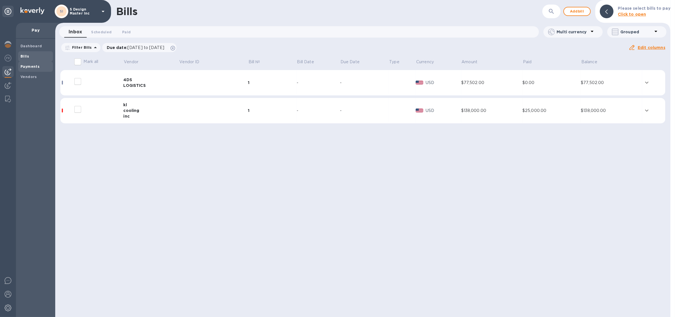
click at [33, 62] on div "Payments" at bounding box center [35, 66] width 35 height 10
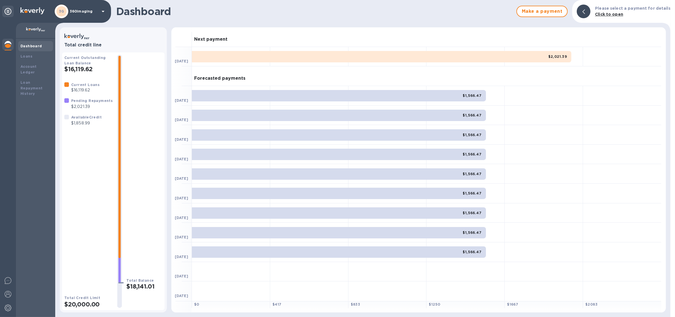
click at [90, 5] on div "3G 360imaging" at bounding box center [81, 12] width 52 height 14
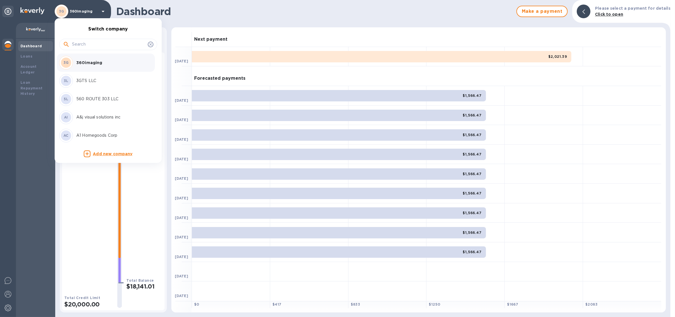
click at [91, 44] on input "text" at bounding box center [108, 44] width 73 height 9
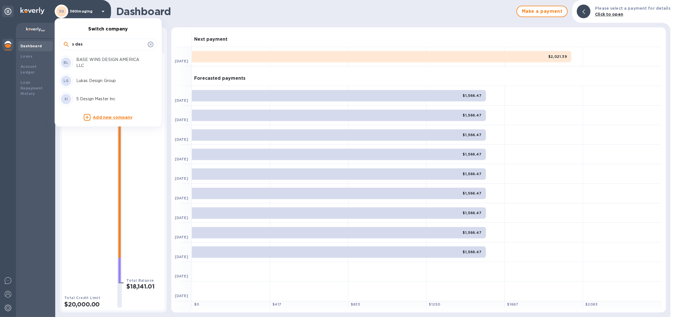
type input "s des"
click at [98, 102] on p "S Design Master Inc" at bounding box center [112, 99] width 72 height 6
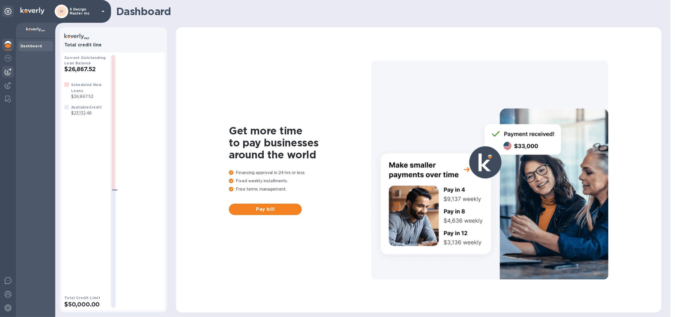
click at [7, 73] on img at bounding box center [8, 71] width 7 height 7
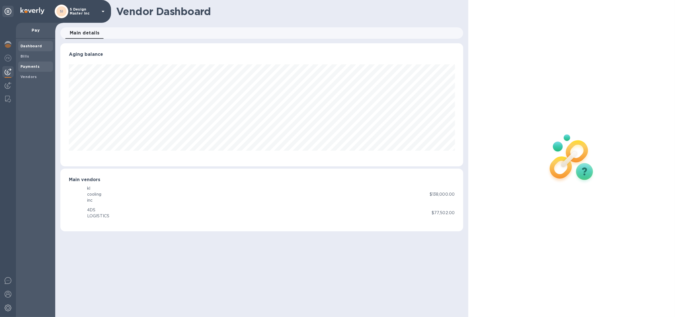
scroll to position [123, 403]
click at [30, 65] on b "Payments" at bounding box center [29, 66] width 19 height 4
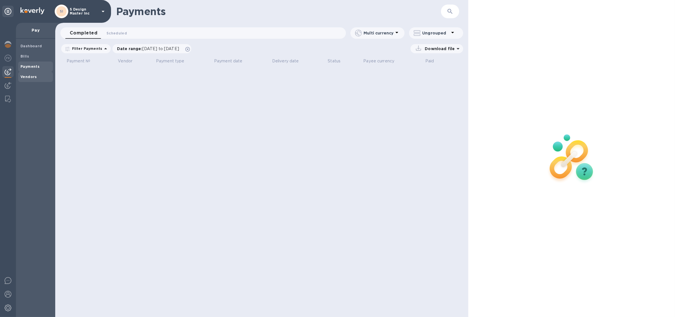
click span "Vendors"
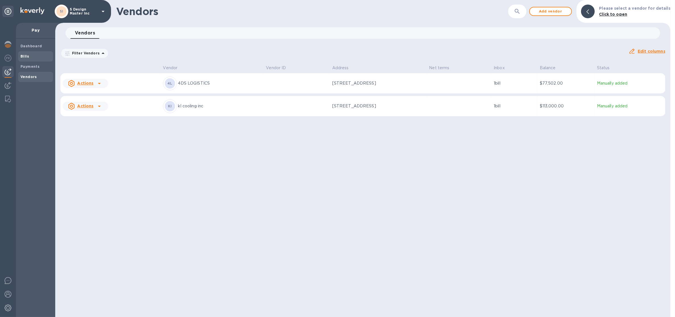
click b "Bills"
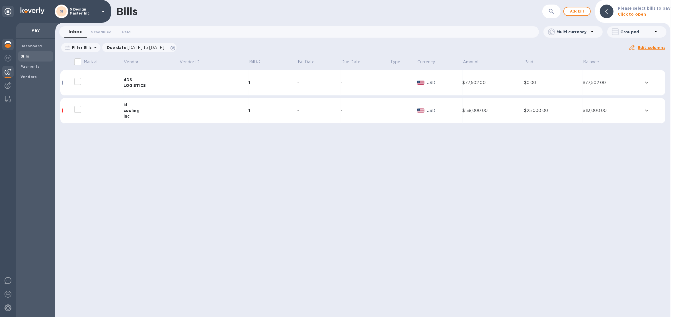
click div
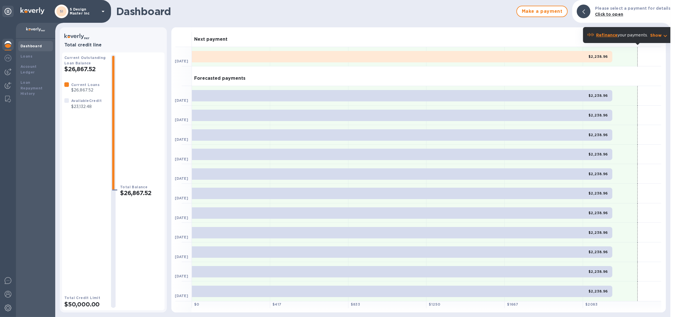
click div
click img
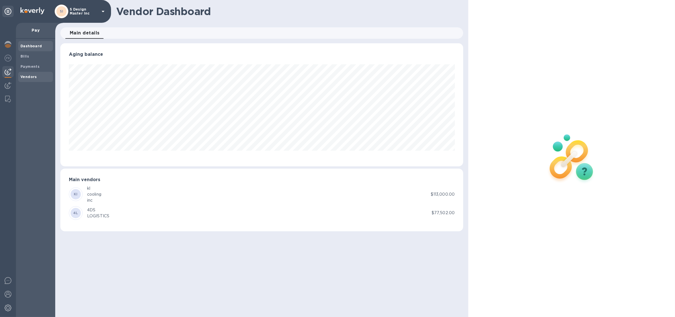
scroll to position [123, 403]
click div "Vendors"
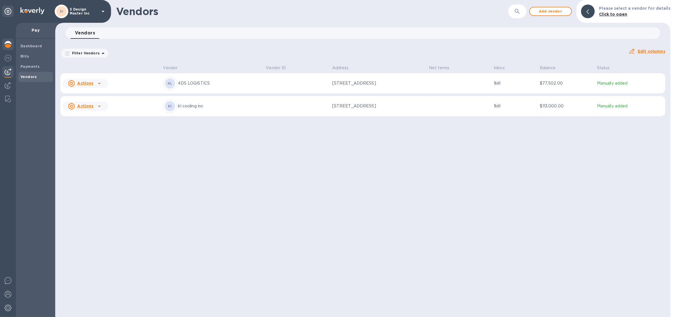
click at [11, 42] on img at bounding box center [8, 44] width 7 height 7
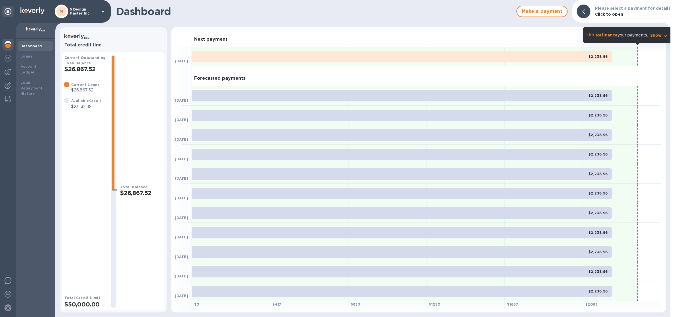
click at [87, 17] on div "SI S Design Master Inc" at bounding box center [81, 12] width 52 height 14
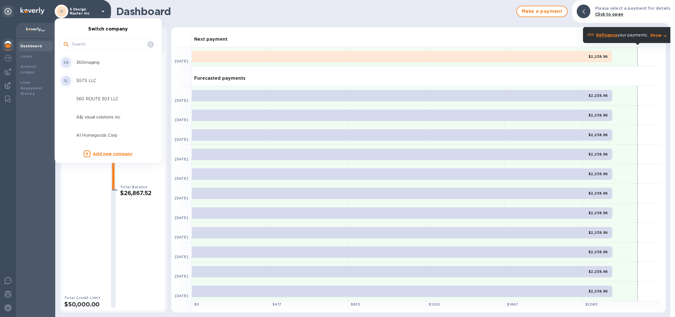
click at [86, 47] on input "text" at bounding box center [108, 44] width 73 height 9
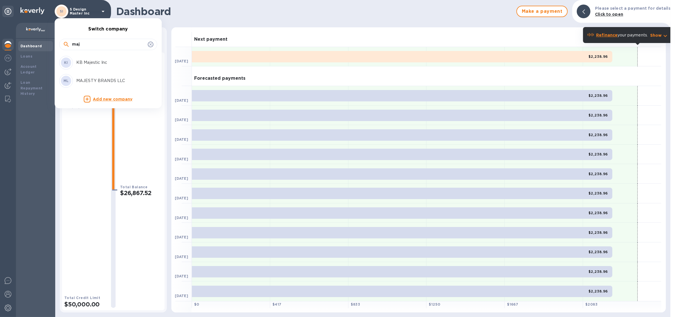
type input "maj"
click at [93, 77] on div "ML MAJESTY BRANDS LLC" at bounding box center [103, 81] width 89 height 14
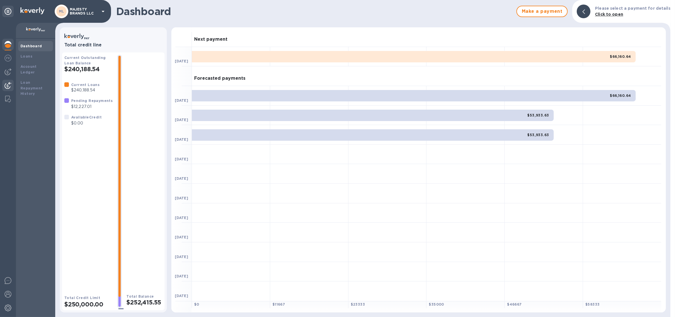
click at [10, 83] on img at bounding box center [8, 85] width 7 height 7
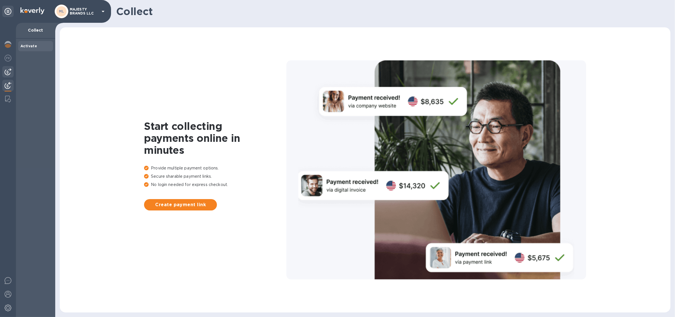
click at [8, 75] on div at bounding box center [7, 71] width 11 height 11
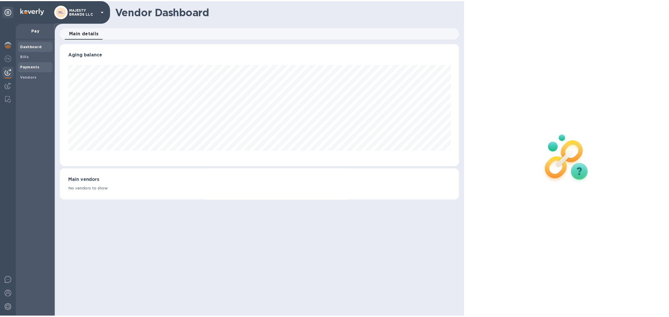
scroll to position [123, 403]
click at [34, 68] on b "Payments" at bounding box center [29, 66] width 19 height 4
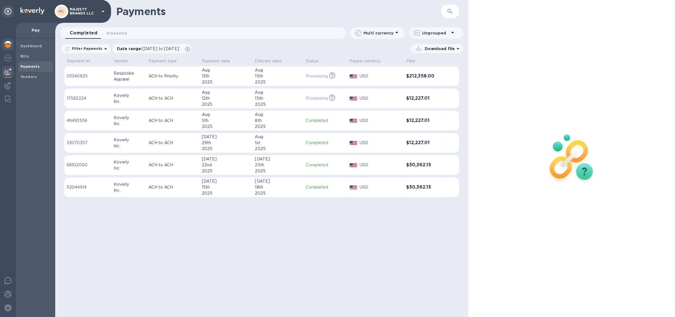
click at [10, 44] on img at bounding box center [8, 44] width 7 height 7
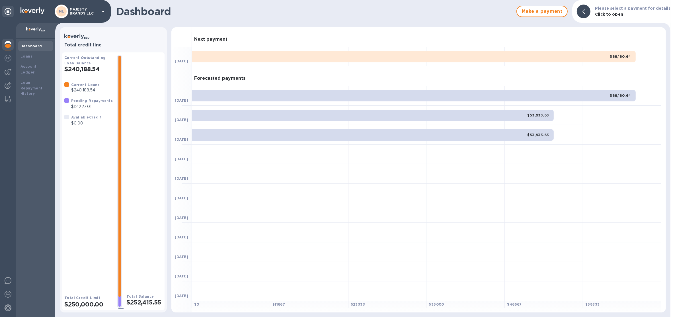
click at [85, 15] on p "MAJESTY BRANDS LLC" at bounding box center [84, 11] width 28 height 8
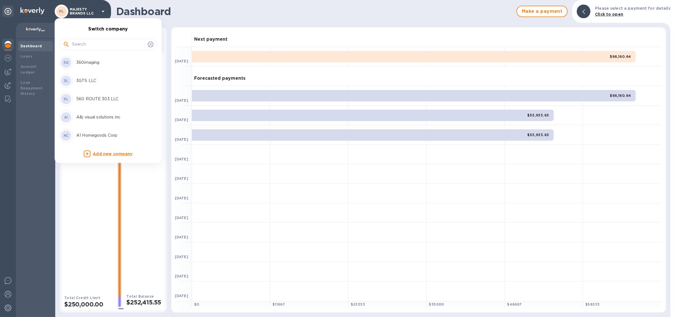
click at [90, 42] on input "text" at bounding box center [108, 44] width 73 height 9
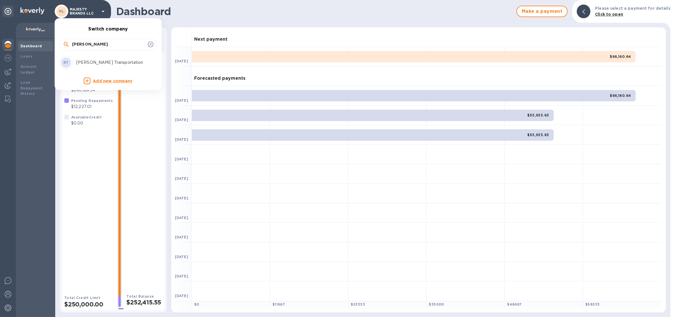
type input "[PERSON_NAME]"
click at [104, 61] on p "[PERSON_NAME] Transportation" at bounding box center [112, 62] width 72 height 6
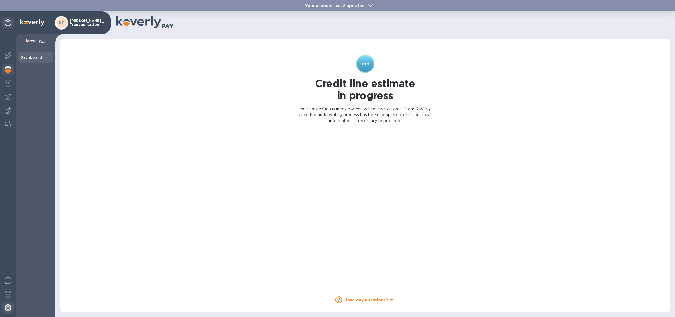
click at [7, 313] on div at bounding box center [7, 308] width 11 height 13
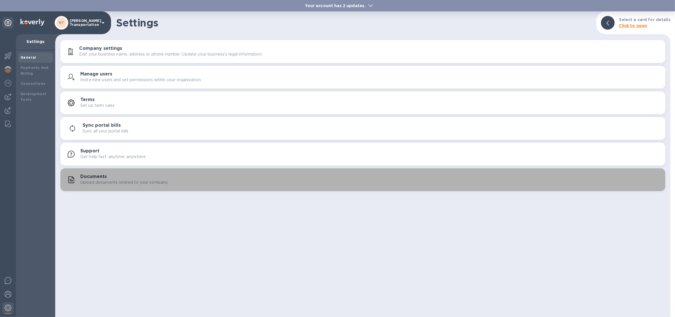
click at [99, 175] on h3 "Documents" at bounding box center [93, 176] width 26 height 5
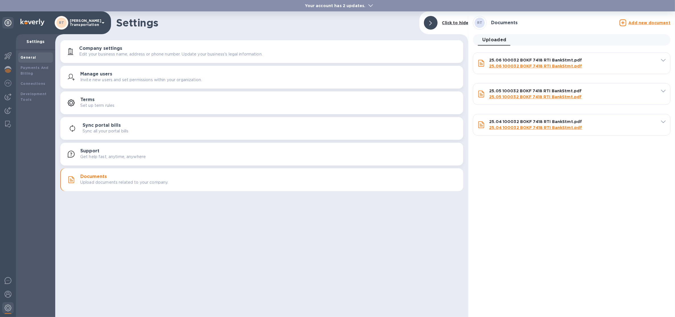
click at [636, 23] on u "Add new document" at bounding box center [649, 22] width 42 height 5
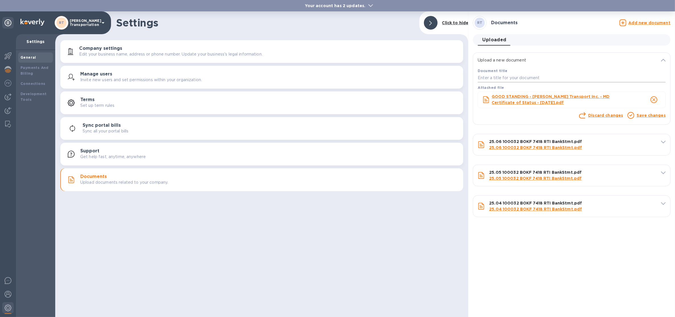
click at [531, 76] on input "text" at bounding box center [571, 78] width 188 height 9
type input "good standing"
click at [652, 114] on link "Save changes" at bounding box center [650, 115] width 29 height 5
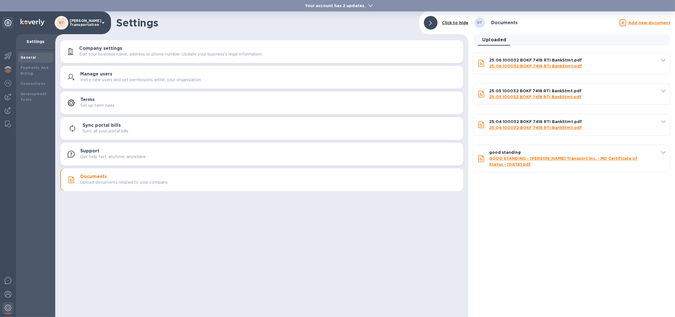
click at [79, 31] on div "RT Ritter Transportation" at bounding box center [55, 22] width 111 height 23
click at [80, 26] on p "[PERSON_NAME] Transportation" at bounding box center [84, 23] width 28 height 8
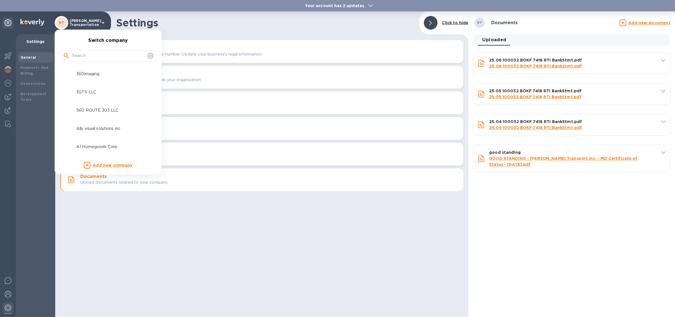
click at [78, 51] on div at bounding box center [108, 55] width 98 height 11
click at [78, 52] on input "text" at bounding box center [108, 56] width 73 height 9
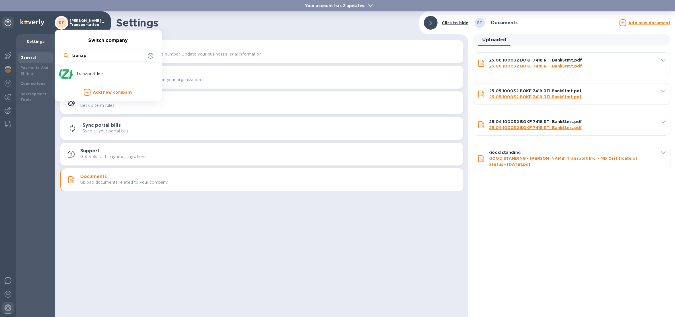
type input "tranzp"
click at [86, 69] on div "Tranzport Inc" at bounding box center [103, 74] width 89 height 14
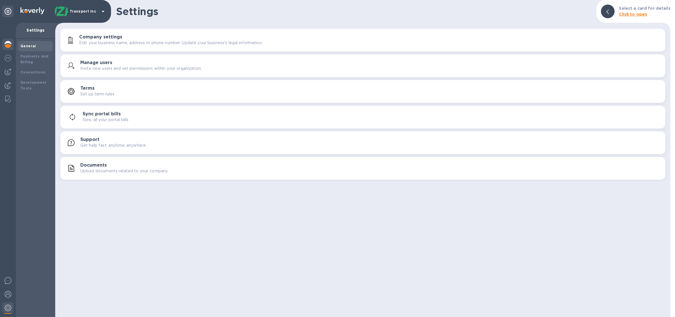
click at [11, 49] on div at bounding box center [7, 45] width 11 height 13
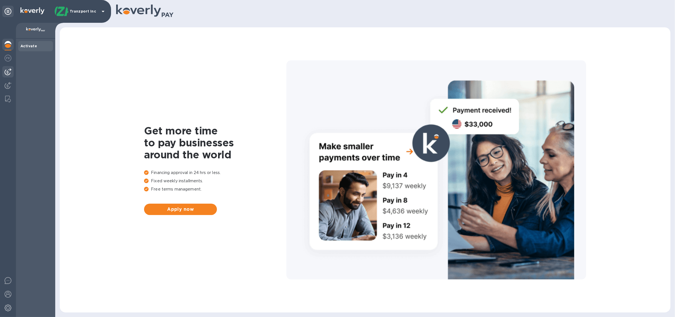
click at [9, 71] on img at bounding box center [8, 71] width 7 height 7
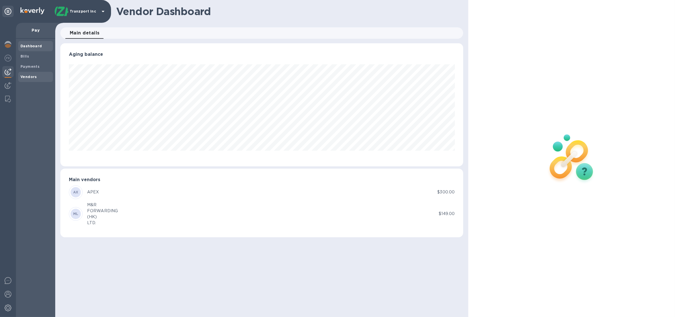
scroll to position [123, 403]
click at [21, 75] on b "Vendors" at bounding box center [28, 77] width 17 height 4
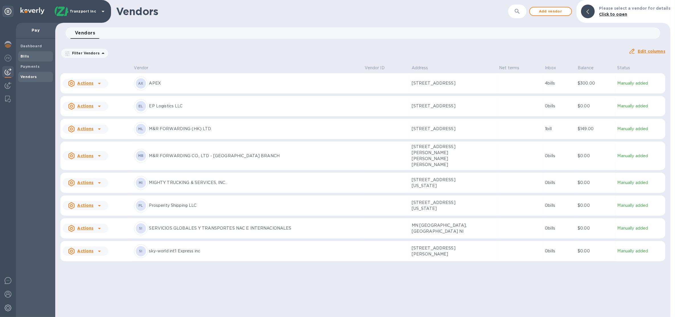
click at [38, 58] on span "Bills" at bounding box center [35, 56] width 30 height 6
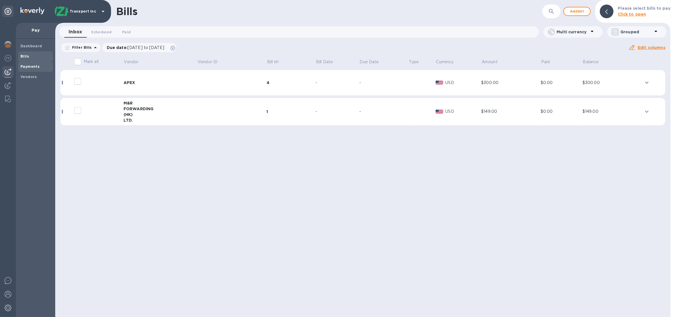
click at [39, 66] on span "Payments" at bounding box center [35, 67] width 30 height 6
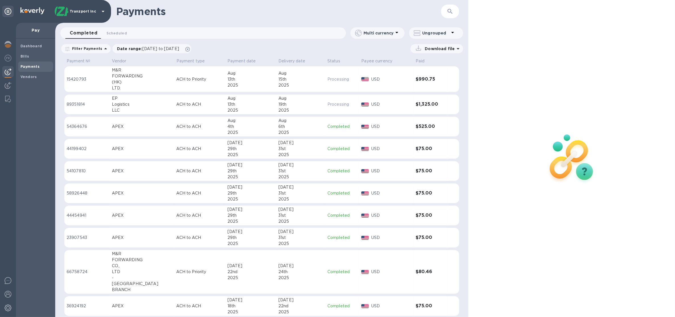
click at [202, 82] on td "ACH to Priority" at bounding box center [199, 79] width 51 height 26
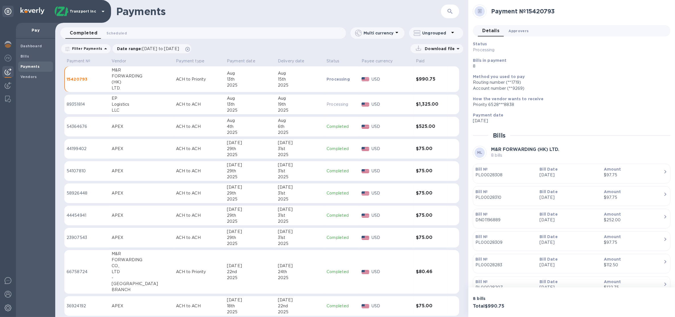
click at [517, 32] on span "Approvers 0" at bounding box center [518, 31] width 20 height 6
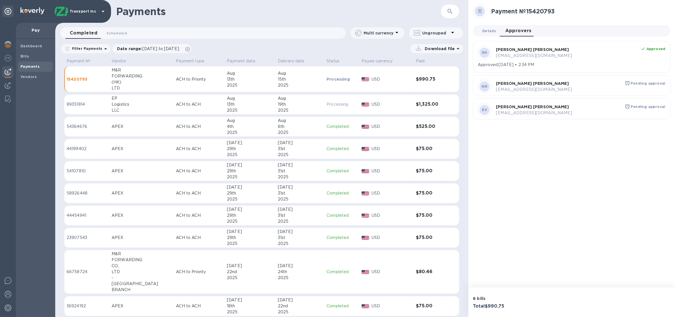
click at [493, 29] on span "Details 0" at bounding box center [489, 31] width 14 height 6
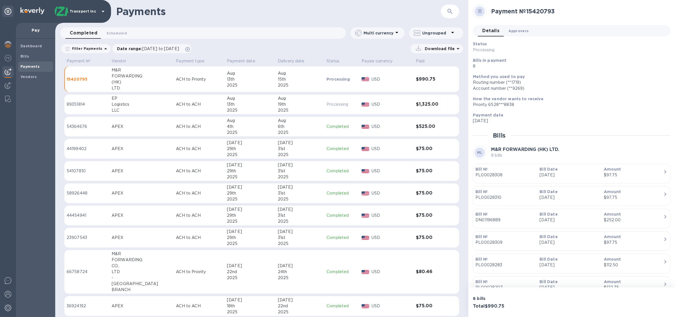
click at [523, 29] on span "Approvers 0" at bounding box center [518, 31] width 20 height 6
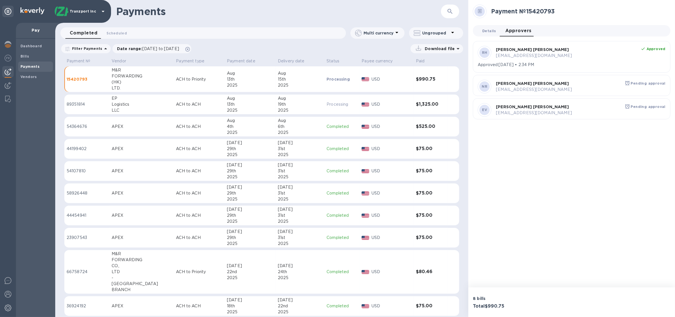
click at [489, 29] on span "Details 0" at bounding box center [489, 31] width 14 height 6
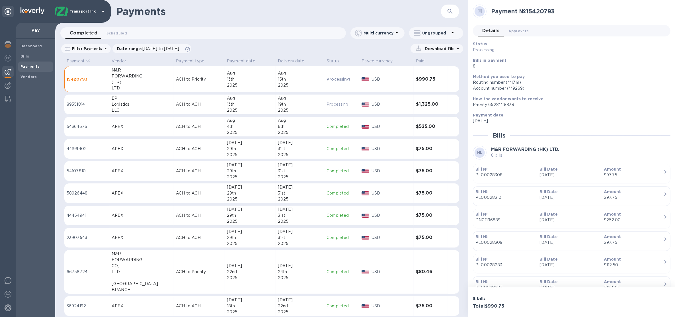
click at [440, 79] on h3 "$990.75" at bounding box center [431, 79] width 30 height 5
click at [89, 14] on div "Tranzport Inc" at bounding box center [81, 12] width 52 height 14
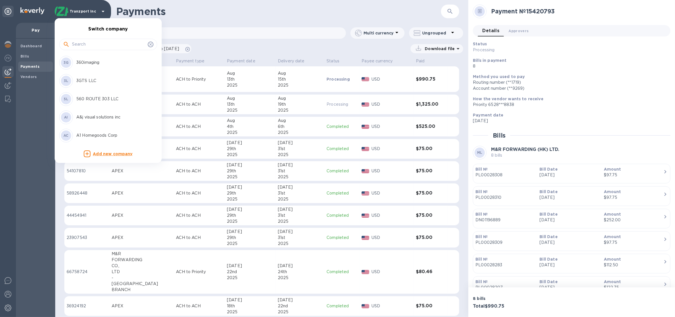
click at [92, 42] on input "text" at bounding box center [108, 44] width 73 height 9
type input "classi"
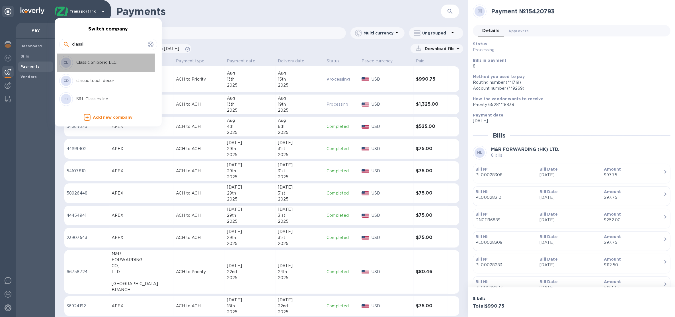
click at [112, 58] on div "CL Classic Shipping LLC" at bounding box center [103, 63] width 89 height 14
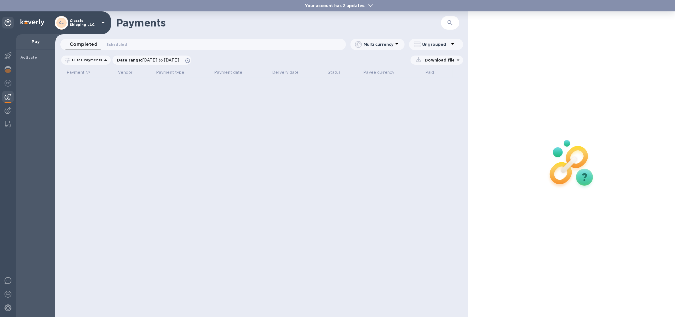
click at [361, 5] on b "Your account has 2 updates." at bounding box center [335, 5] width 60 height 5
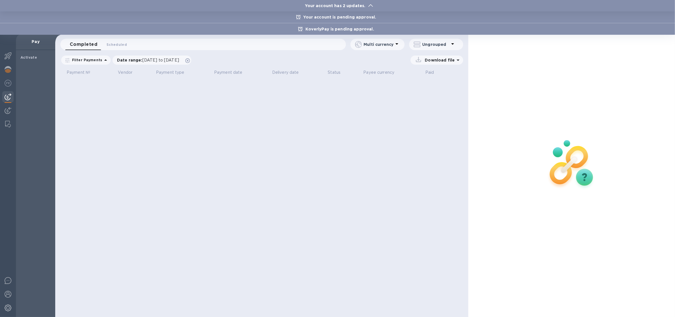
click at [323, 106] on div at bounding box center [337, 158] width 675 height 317
